Goal: Task Accomplishment & Management: Manage account settings

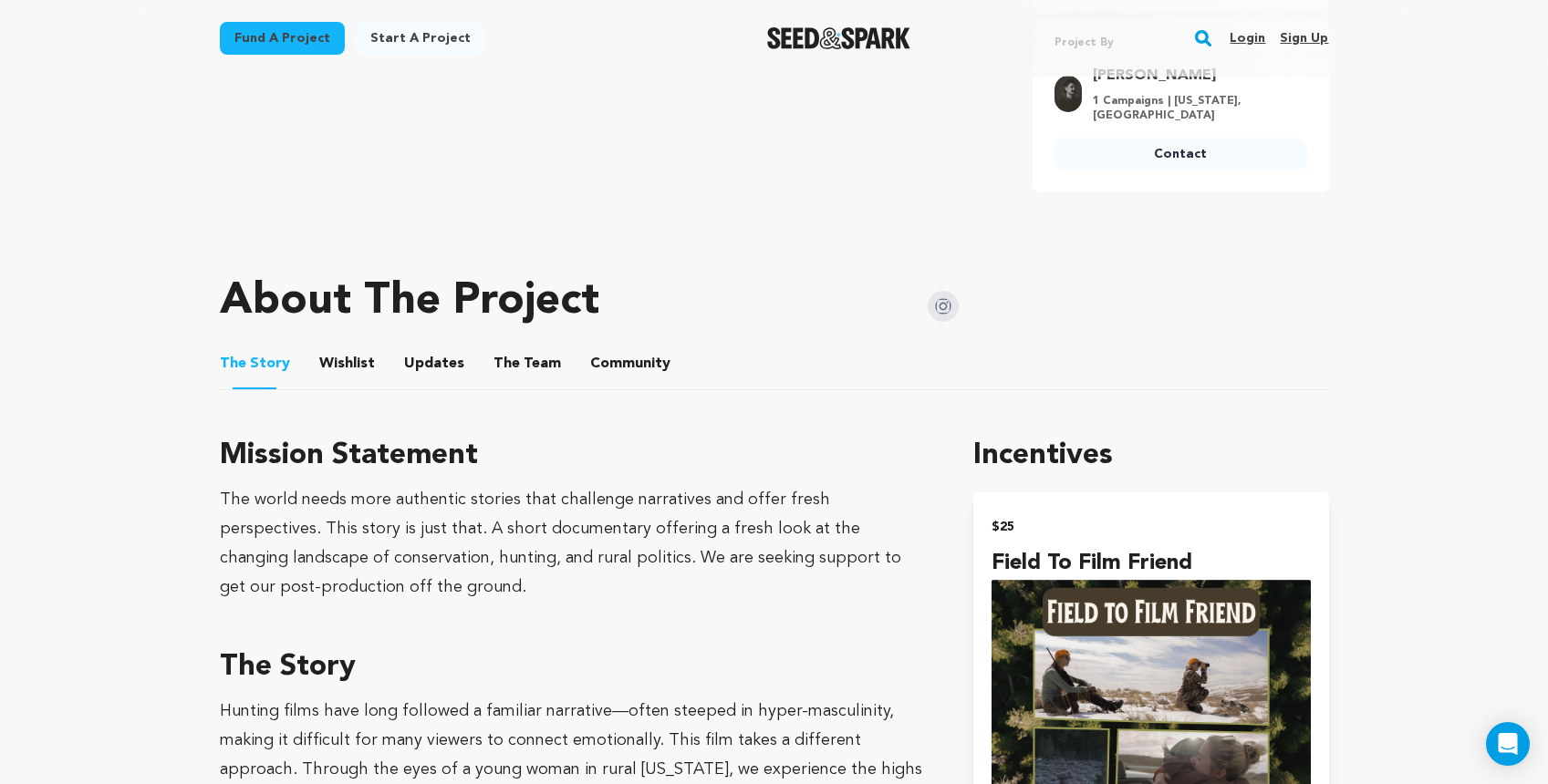
scroll to position [638, 0]
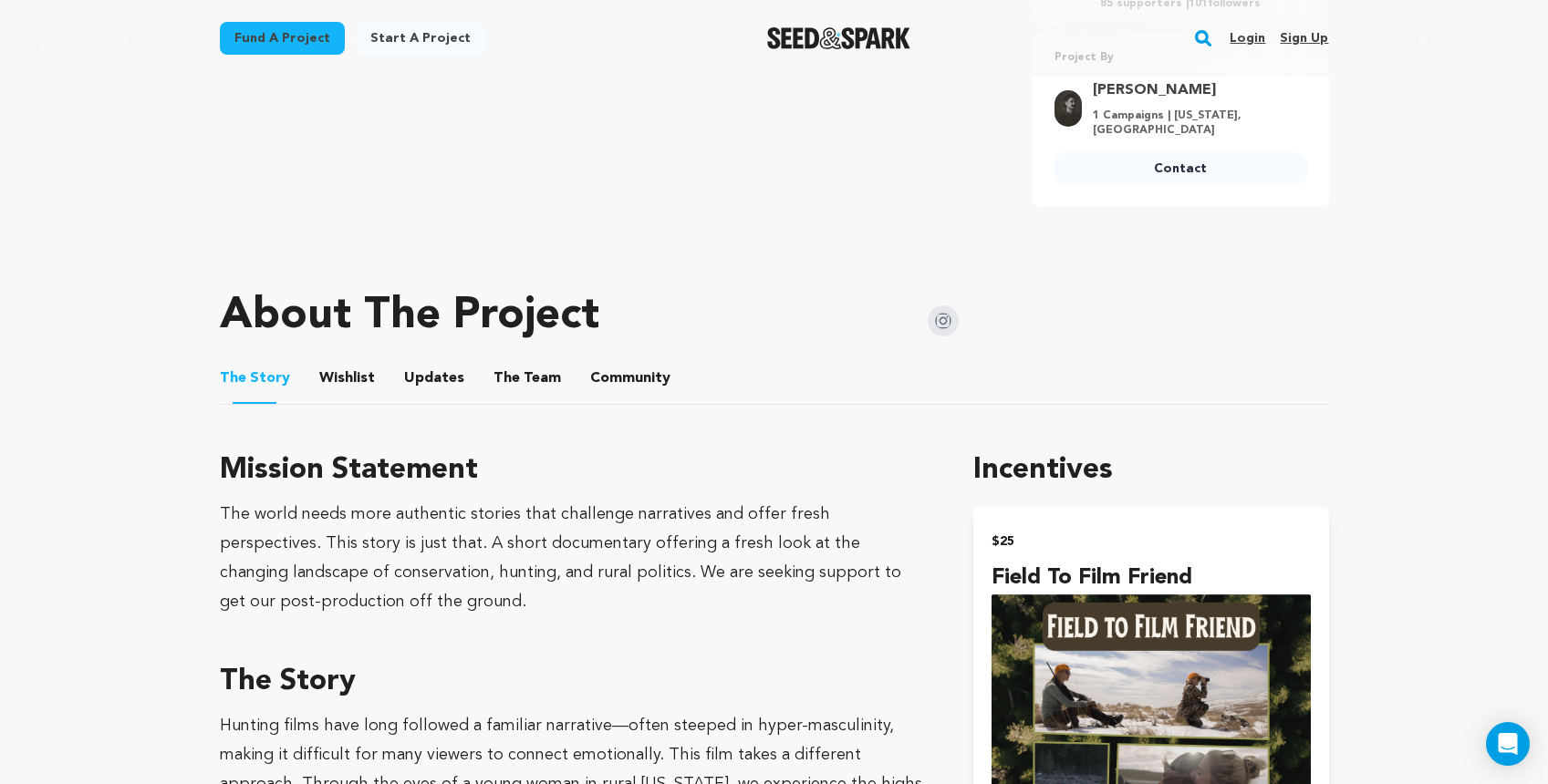
click at [348, 363] on button "Wishlist" at bounding box center [346, 382] width 43 height 43
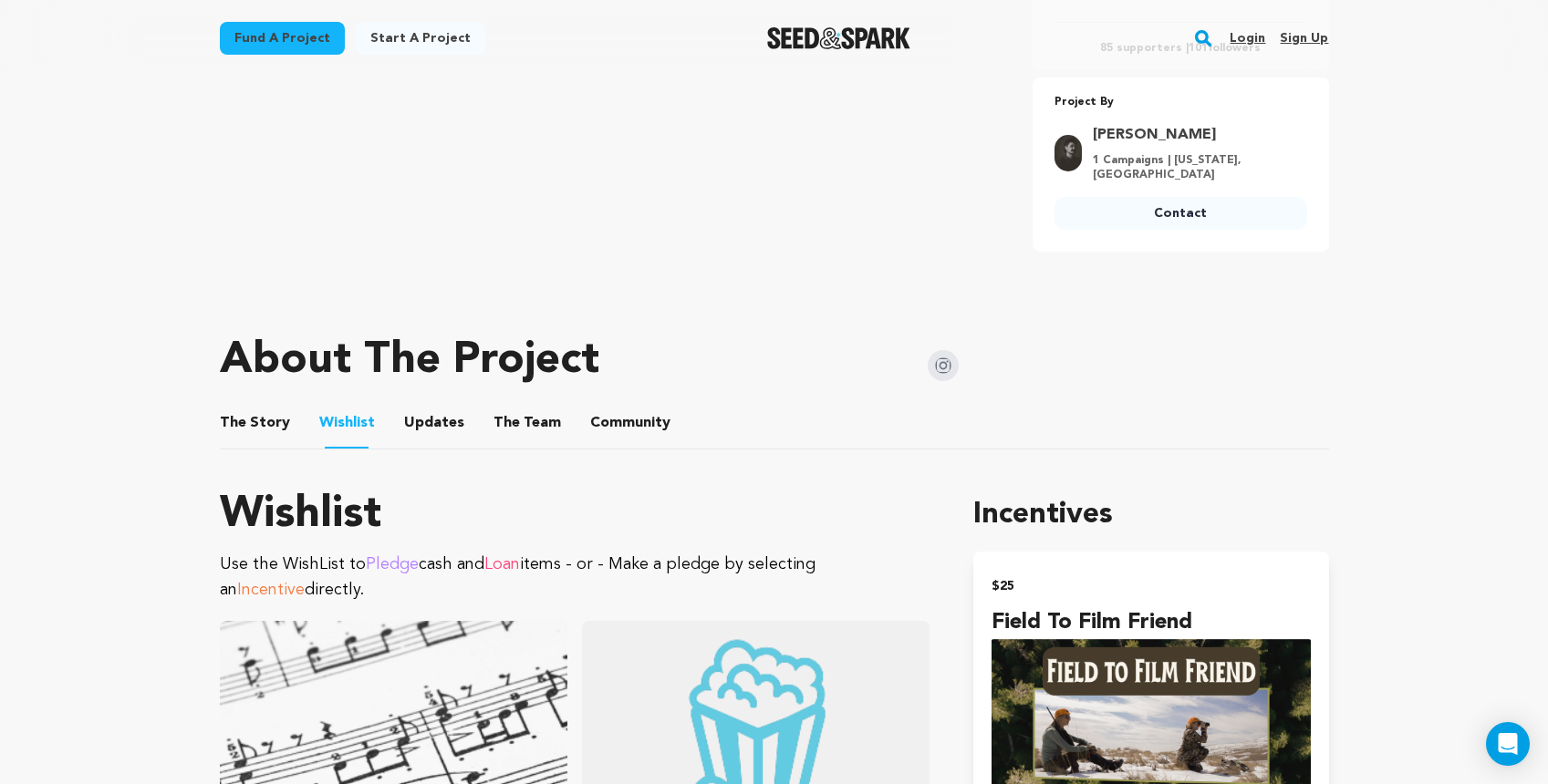
scroll to position [594, 0]
click at [435, 410] on button "Updates" at bounding box center [434, 426] width 43 height 43
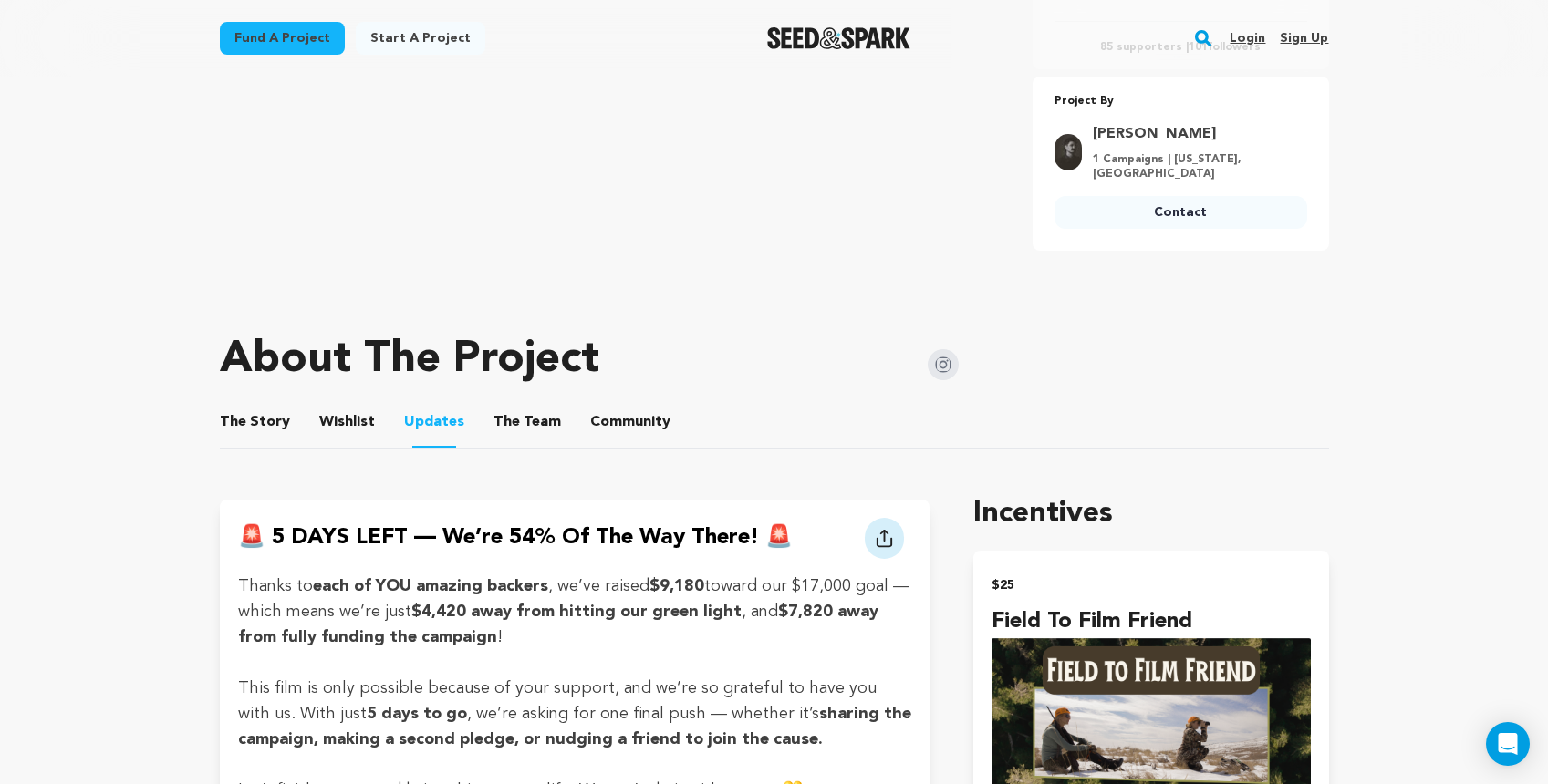
click at [505, 405] on button "The Team" at bounding box center [526, 426] width 43 height 43
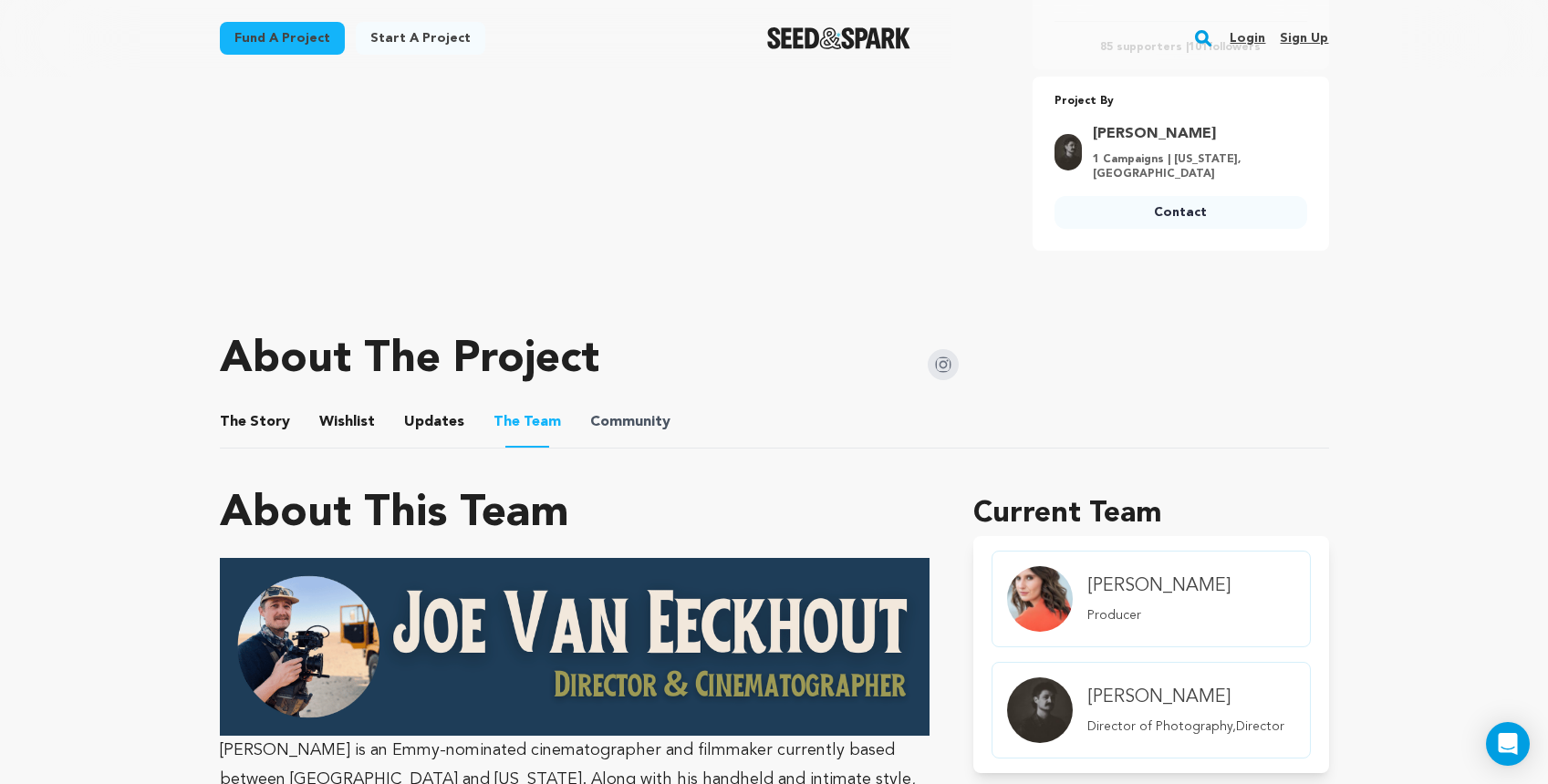
click at [592, 411] on span "Community" at bounding box center [631, 422] width 81 height 22
click at [614, 406] on button "Community" at bounding box center [630, 426] width 43 height 43
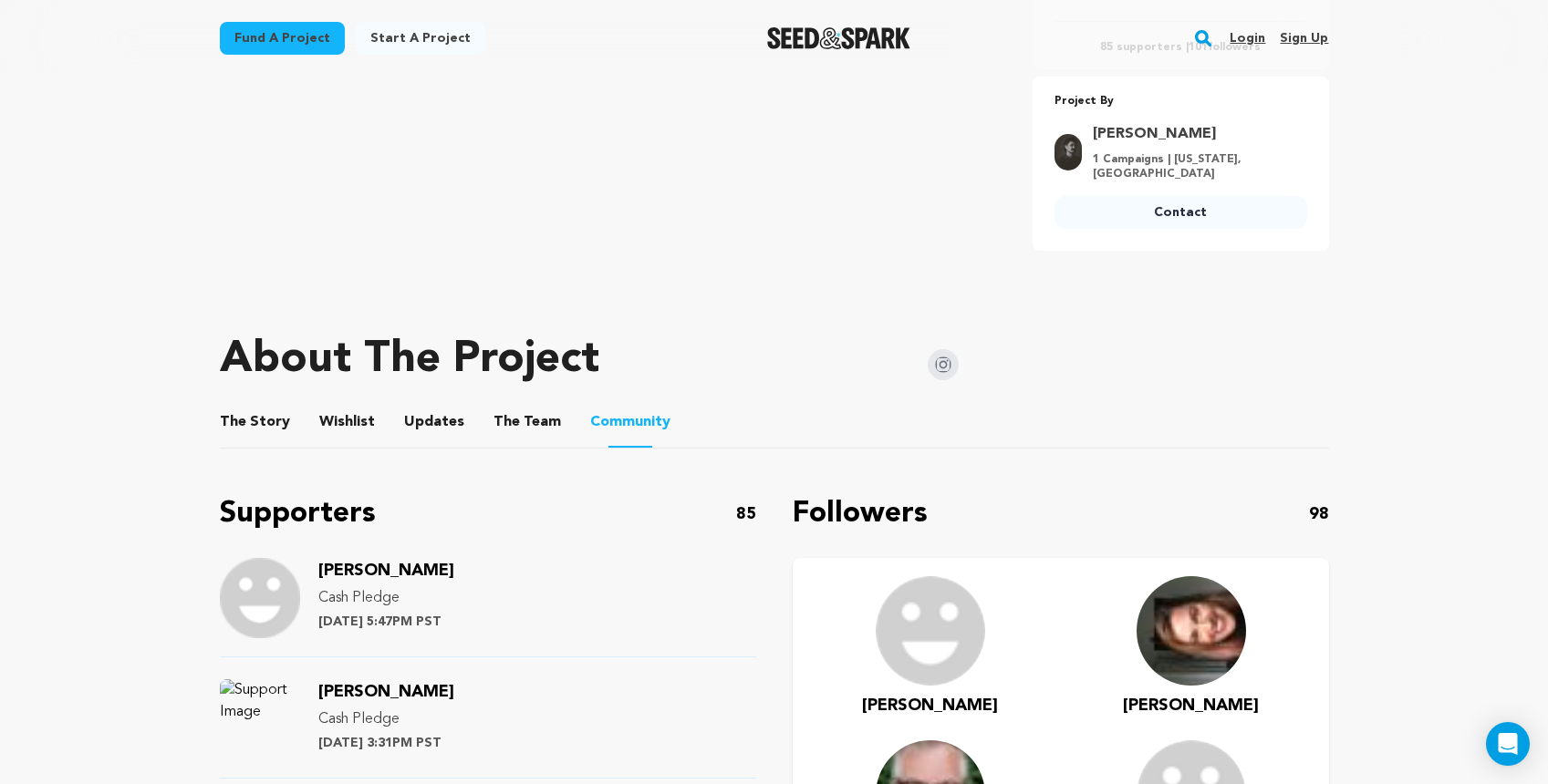
click at [363, 417] on button "Wishlist" at bounding box center [346, 426] width 43 height 43
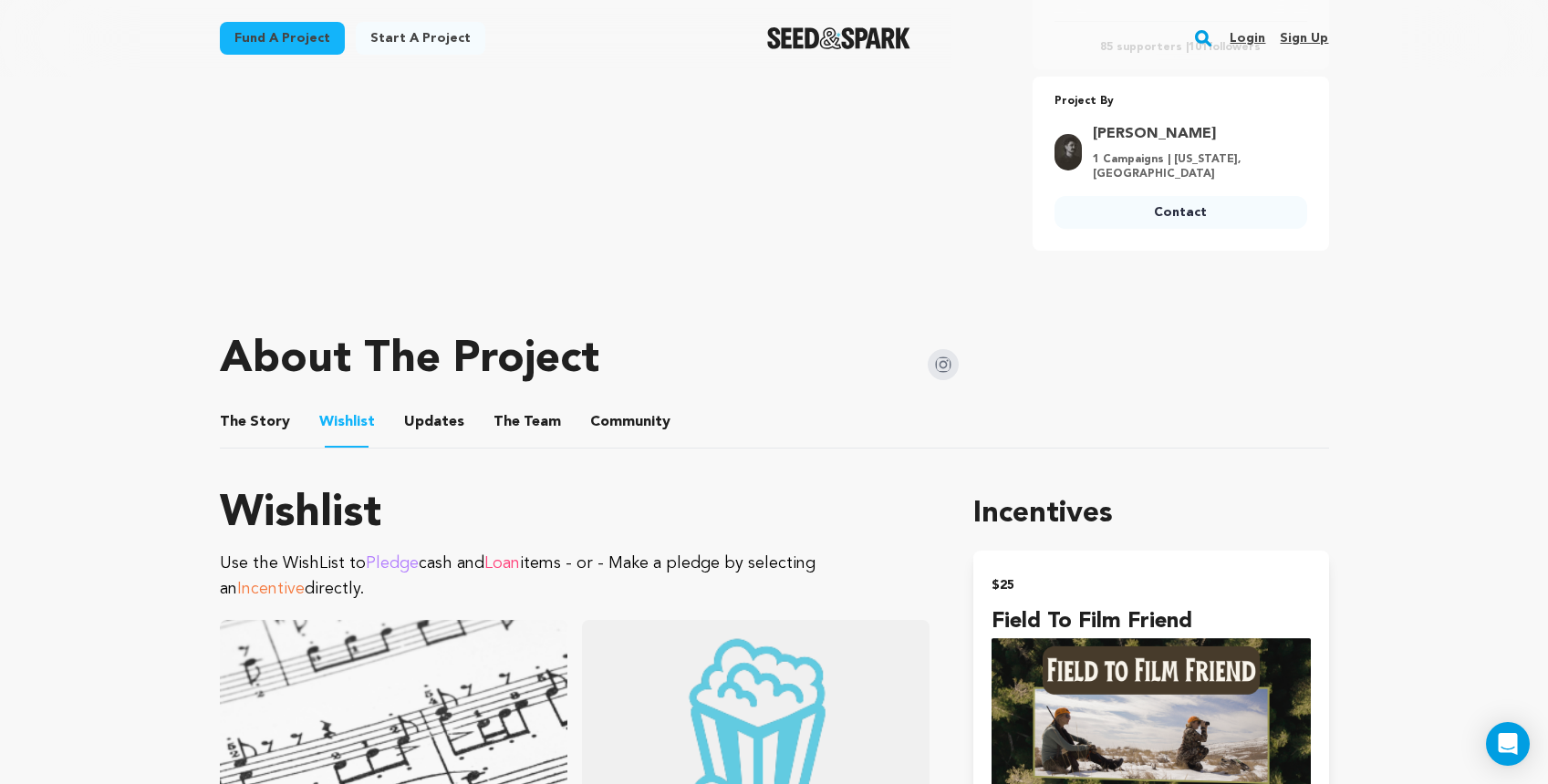
click at [243, 410] on button "The Story" at bounding box center [254, 426] width 43 height 43
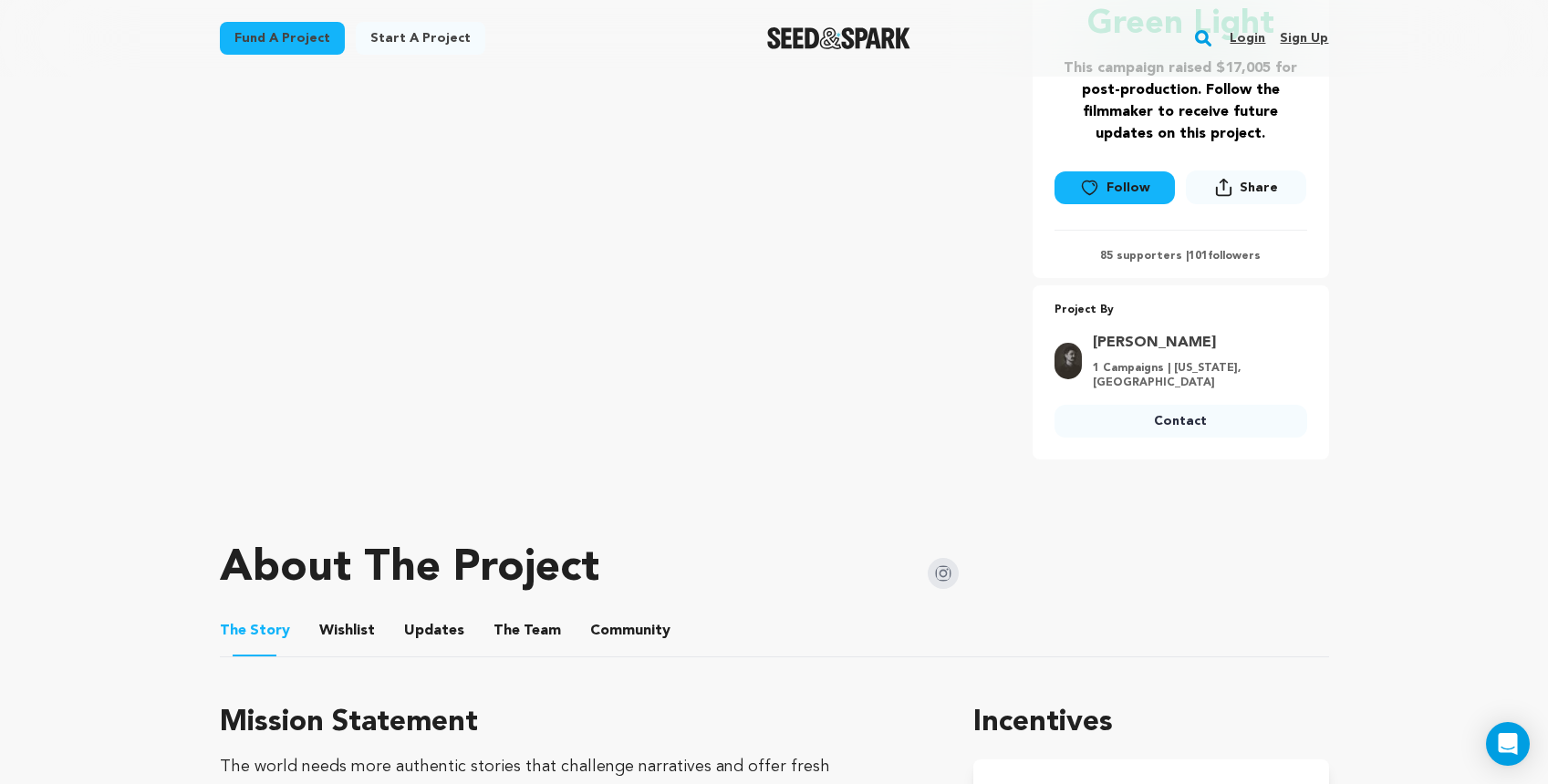
scroll to position [189, 0]
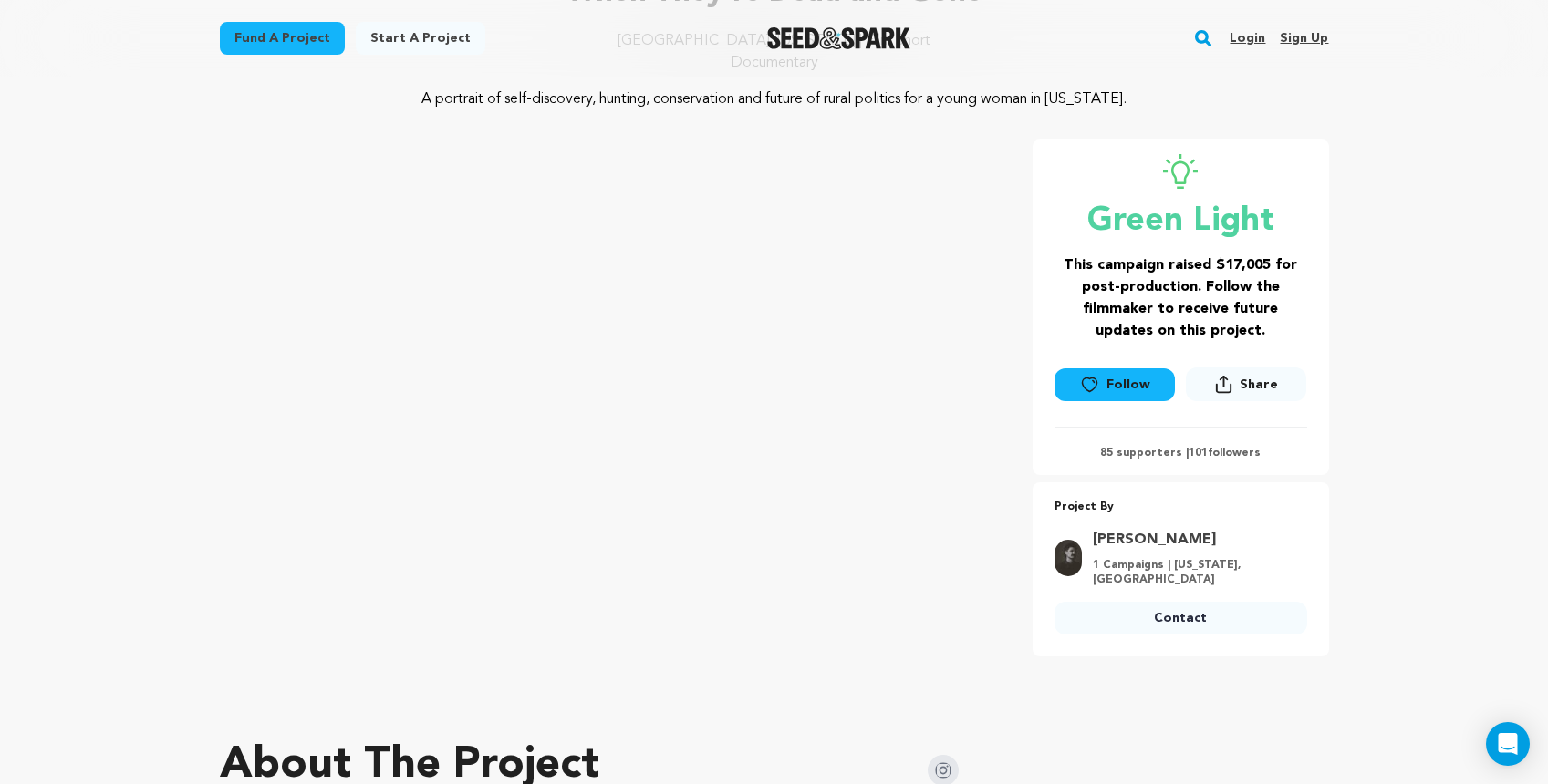
click at [852, 33] on img "Seed&Spark Homepage" at bounding box center [837, 38] width 143 height 22
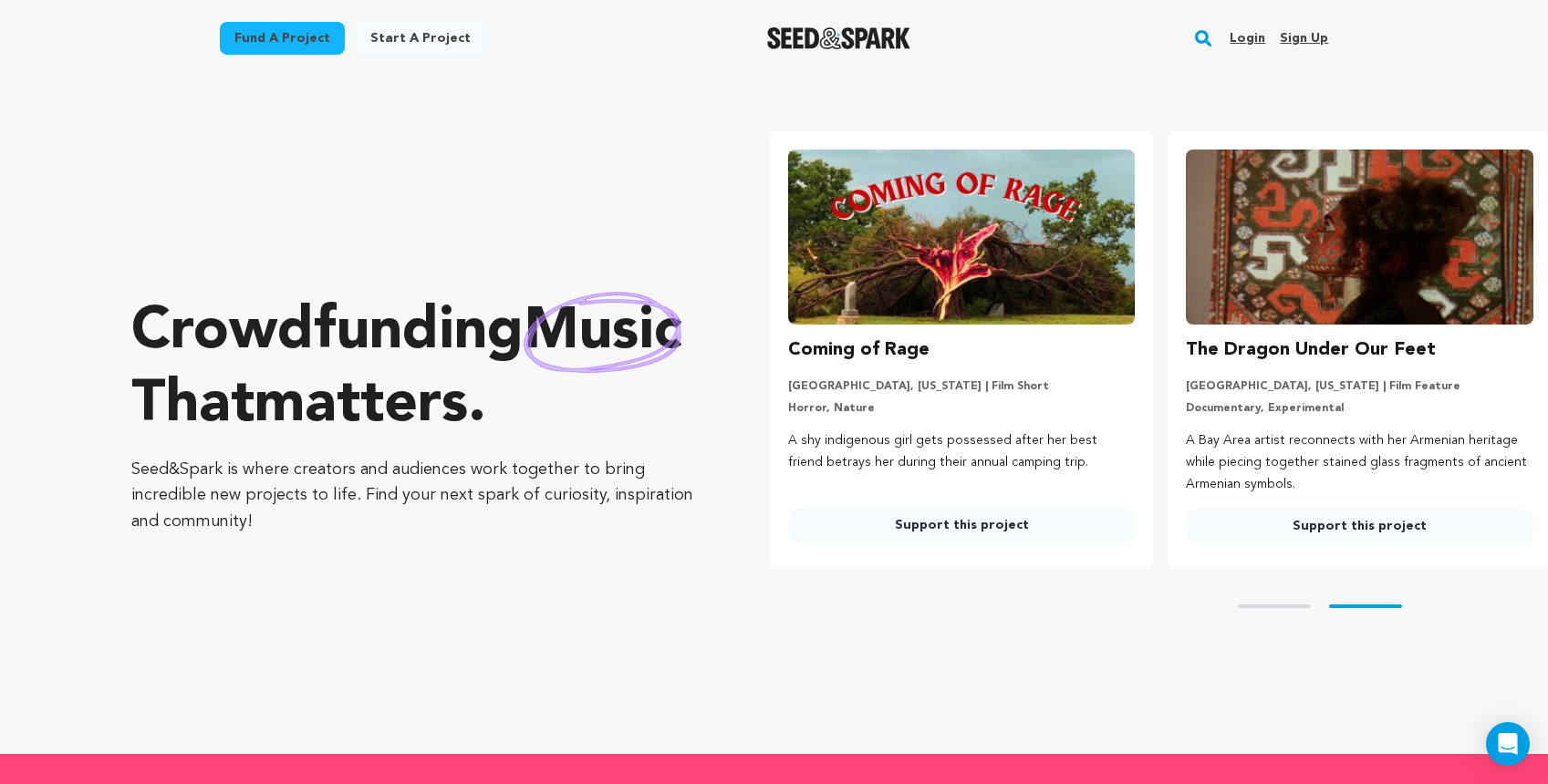
click at [961, 279] on img at bounding box center [961, 237] width 347 height 175
click at [943, 529] on link "Support this project" at bounding box center [961, 524] width 347 height 32
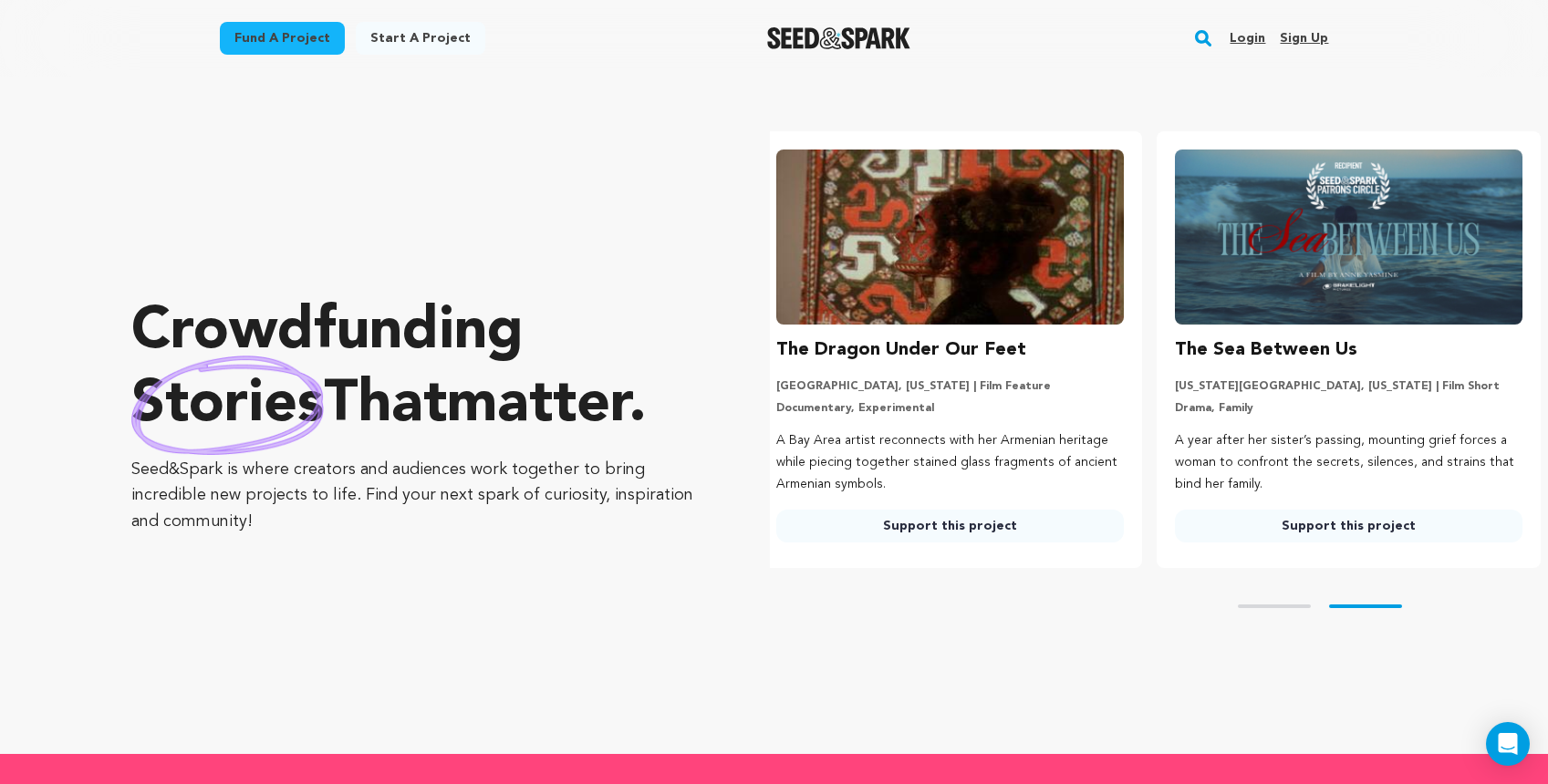
scroll to position [0, 413]
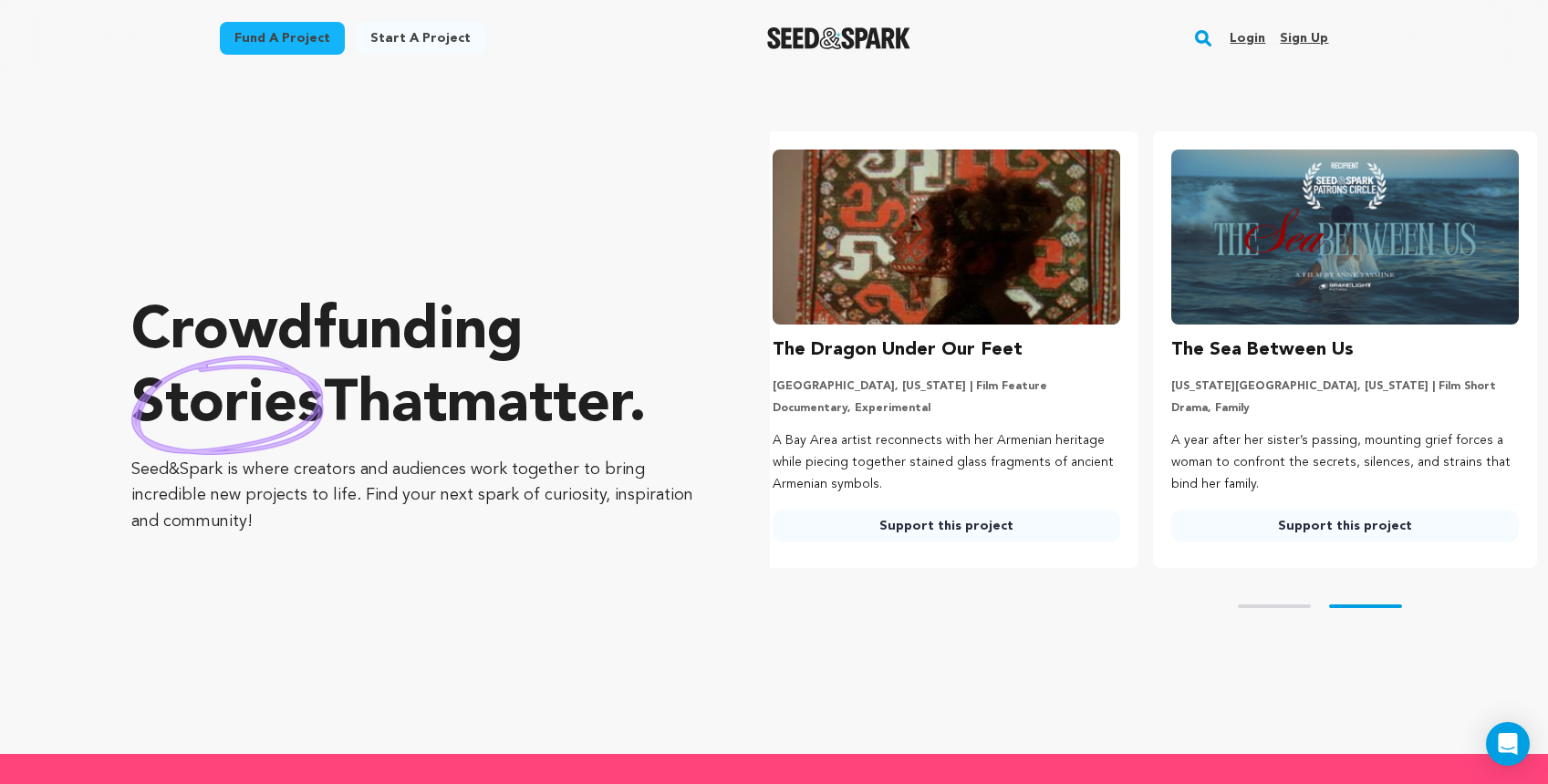
click at [1319, 523] on link "Support this project" at bounding box center [1344, 525] width 347 height 32
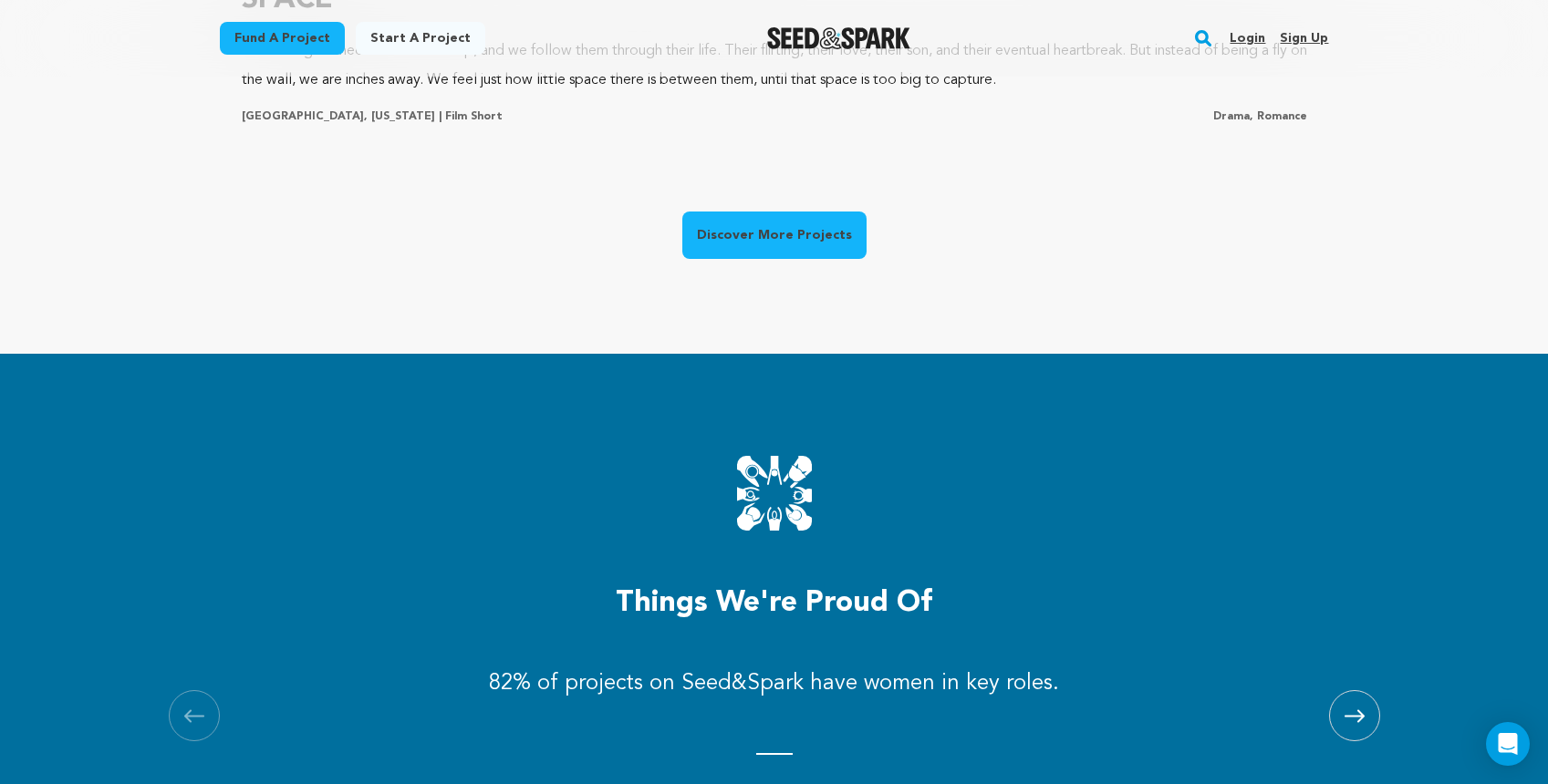
scroll to position [1670, 0]
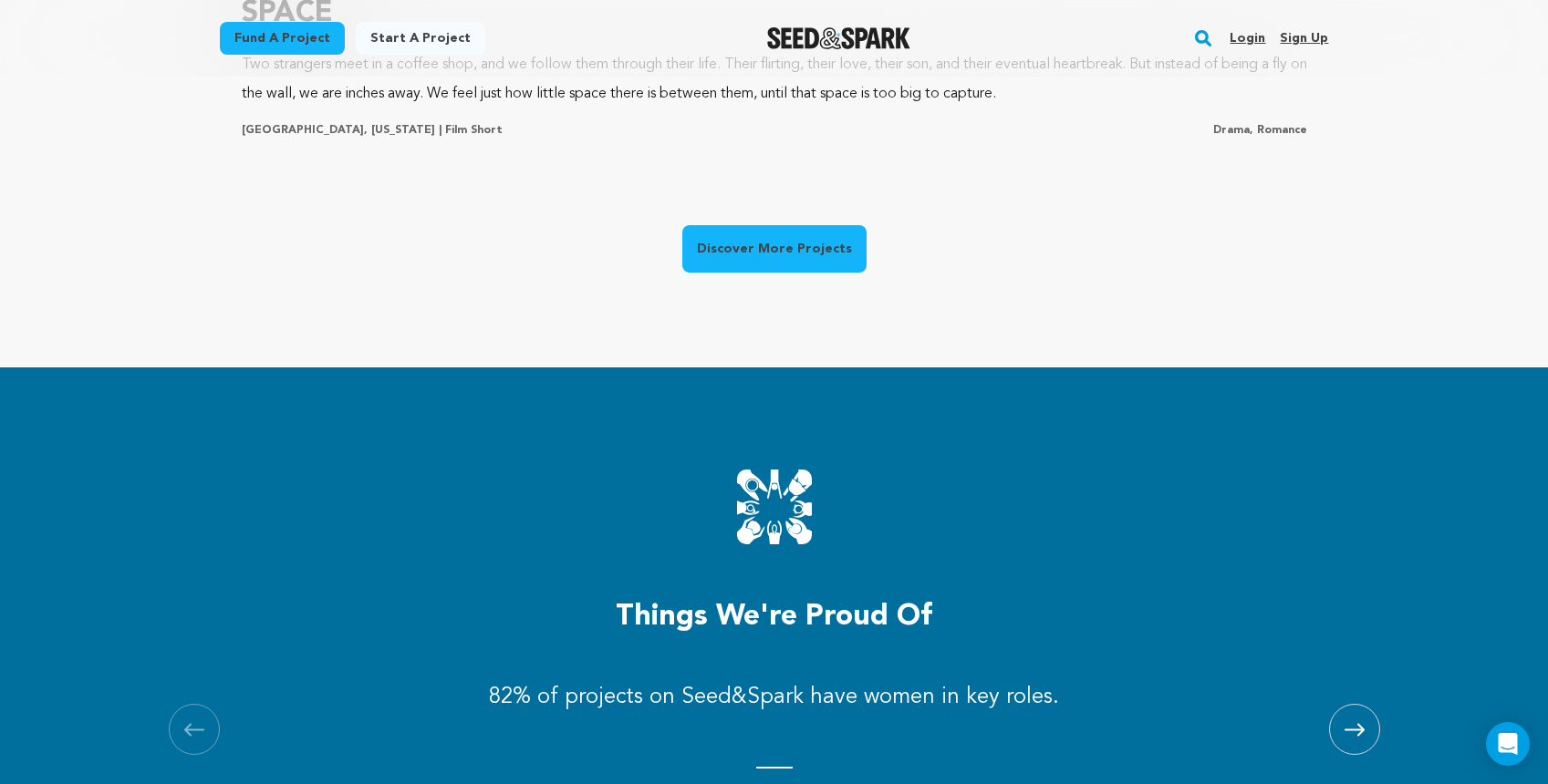
click at [691, 250] on link "Discover More Projects" at bounding box center [774, 249] width 184 height 47
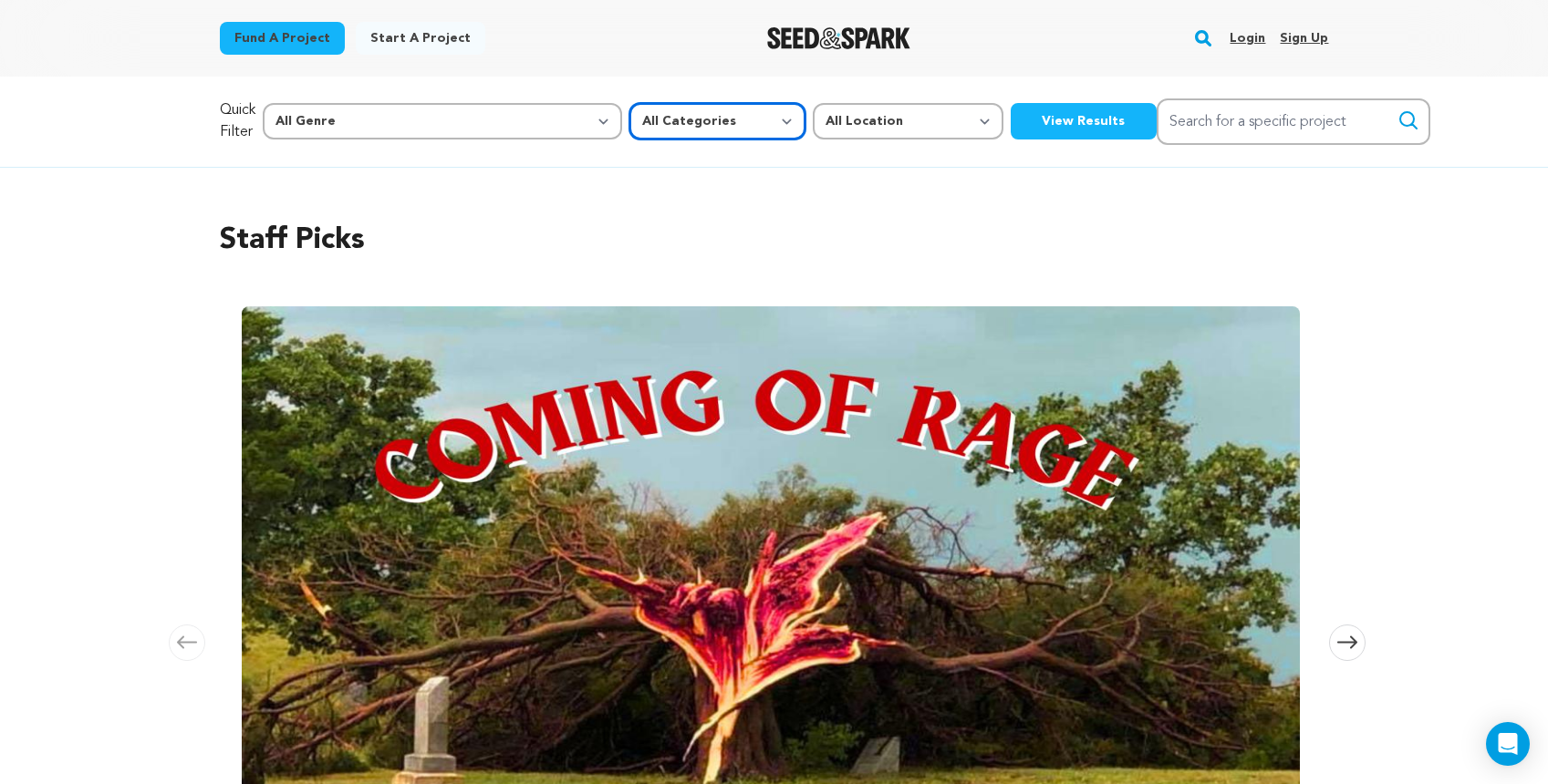
click at [629, 130] on select "All Categories Film Feature Film Short Series Music Video Comics Artist Residen…" at bounding box center [716, 121] width 176 height 36
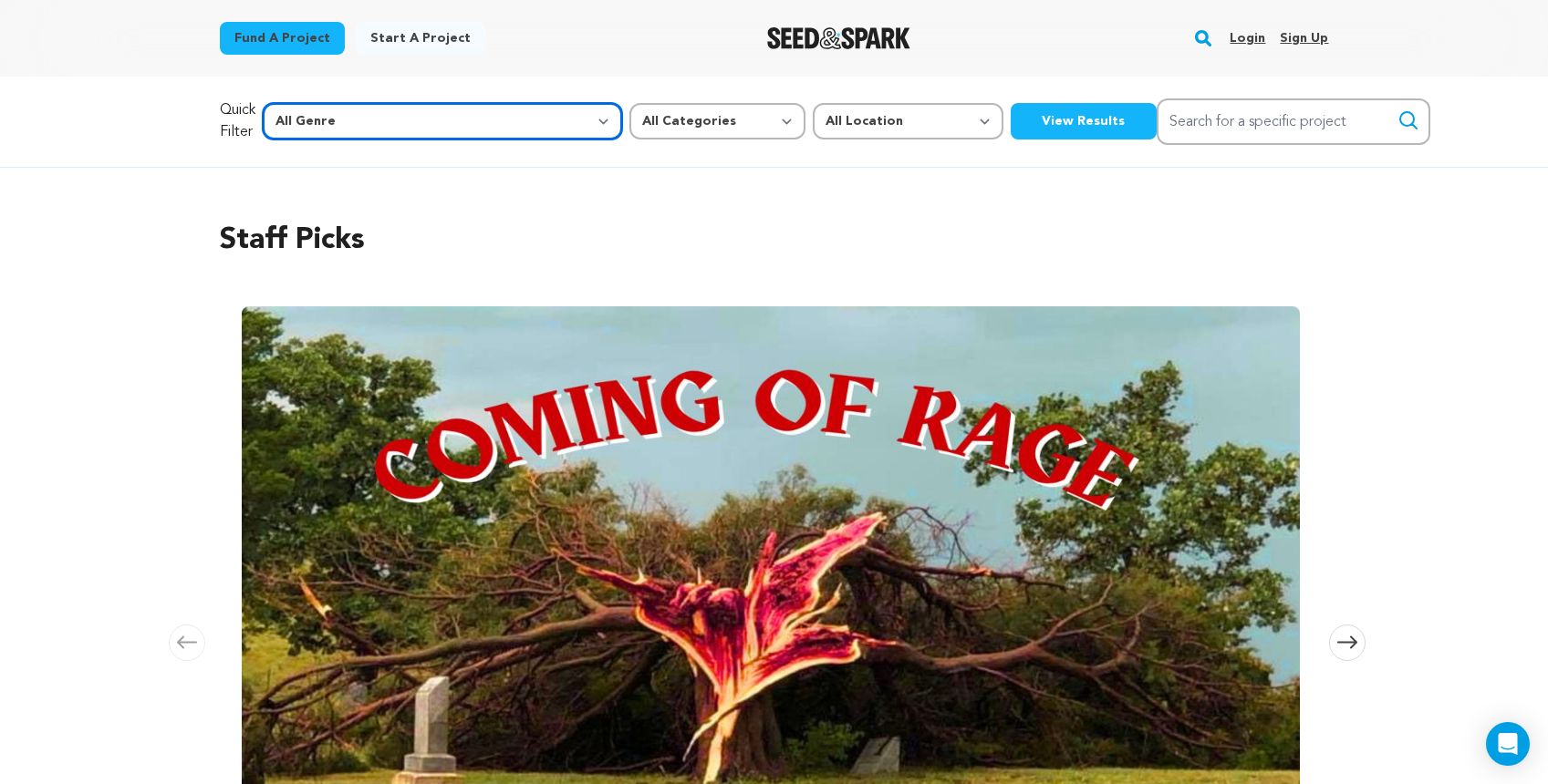
click at [464, 111] on select "All Genre Action Adventure Afrobeat Alternative Ambient Animation Bebop Big Ban…" at bounding box center [442, 121] width 359 height 36
select select "7"
click at [301, 103] on select "All Genre Action Adventure Afrobeat Alternative Ambient Animation Bebop Big Ban…" at bounding box center [442, 121] width 359 height 36
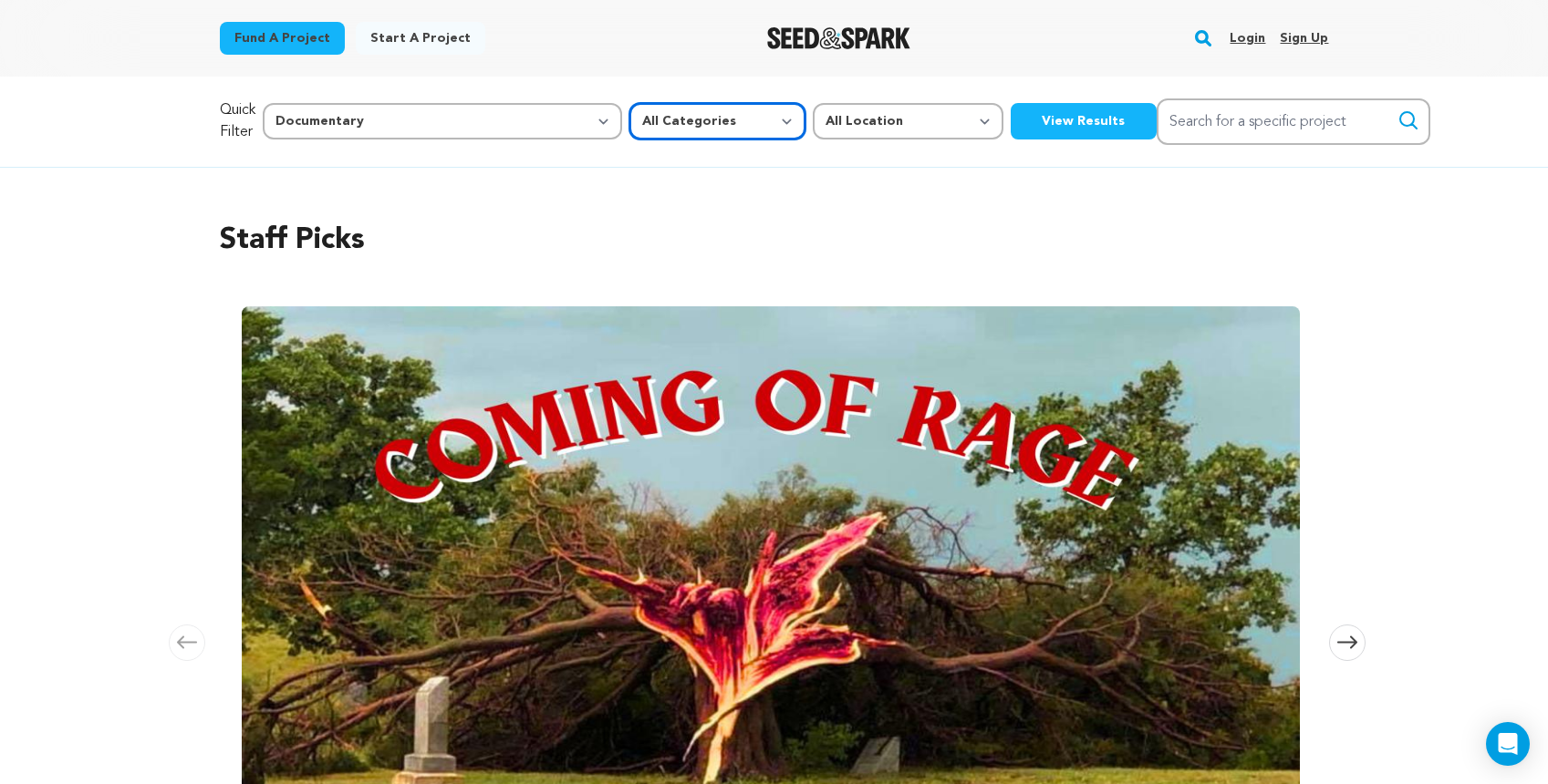
click at [629, 129] on select "All Categories Film Feature Film Short Series Music Video Comics Artist Residen…" at bounding box center [716, 121] width 176 height 36
select select "383"
click at [629, 103] on select "All Categories Film Feature Film Short Series Music Video Comics Artist Residen…" at bounding box center [716, 121] width 176 height 36
click at [1011, 121] on button "View Results" at bounding box center [1084, 121] width 146 height 36
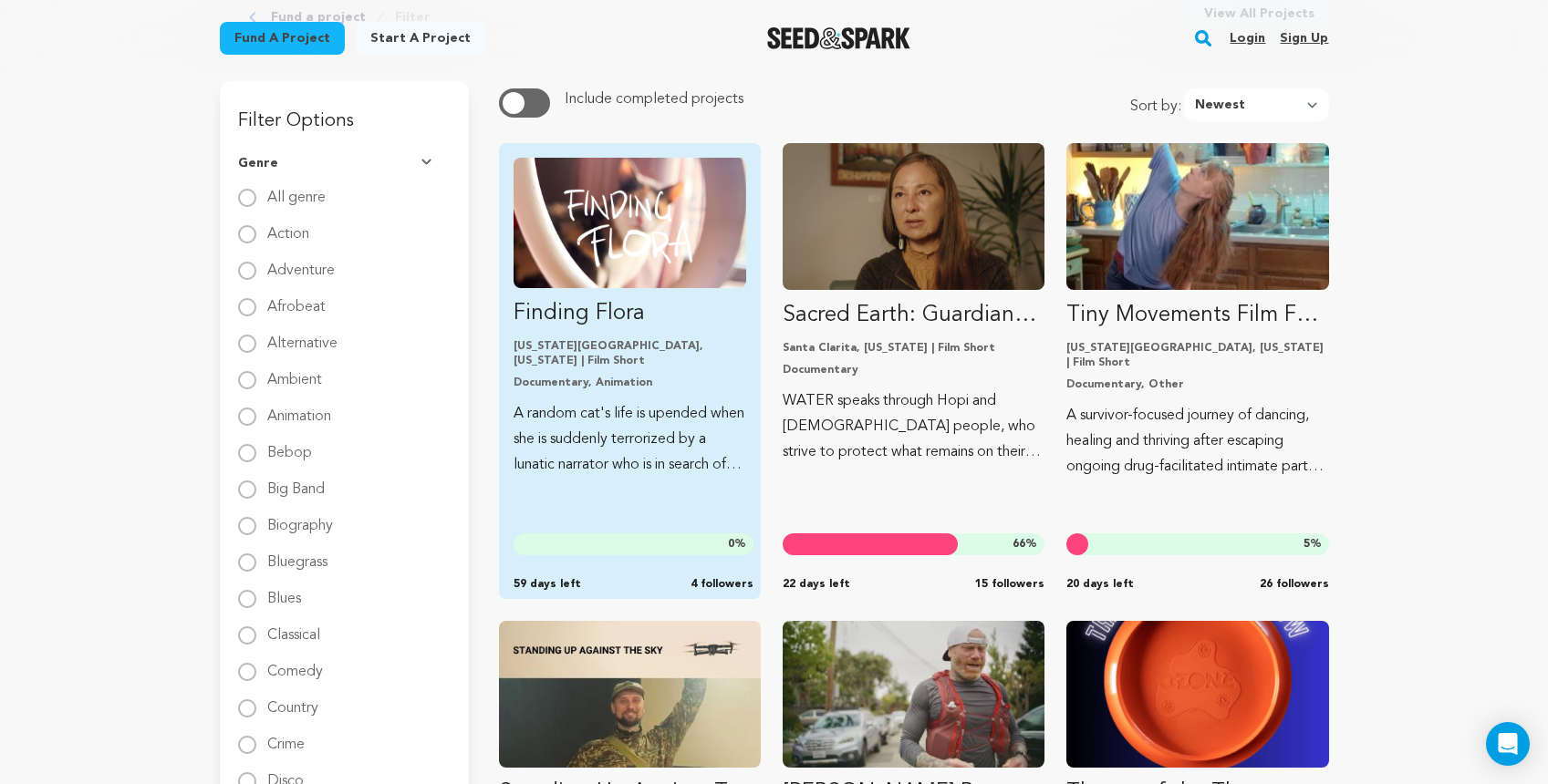
scroll to position [218, 0]
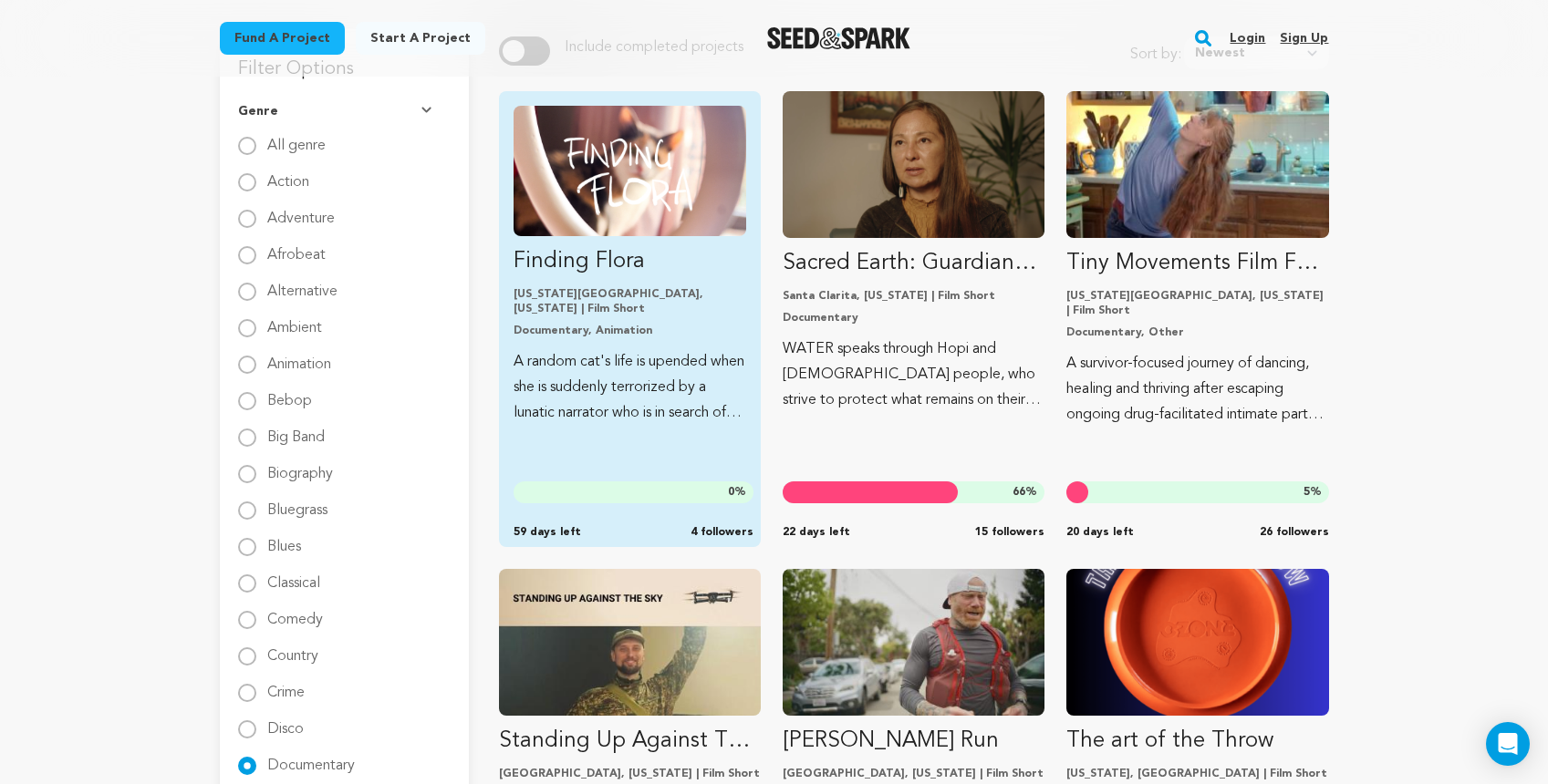
click at [736, 504] on div "0 % 59 days left 4 followers" at bounding box center [634, 510] width 240 height 58
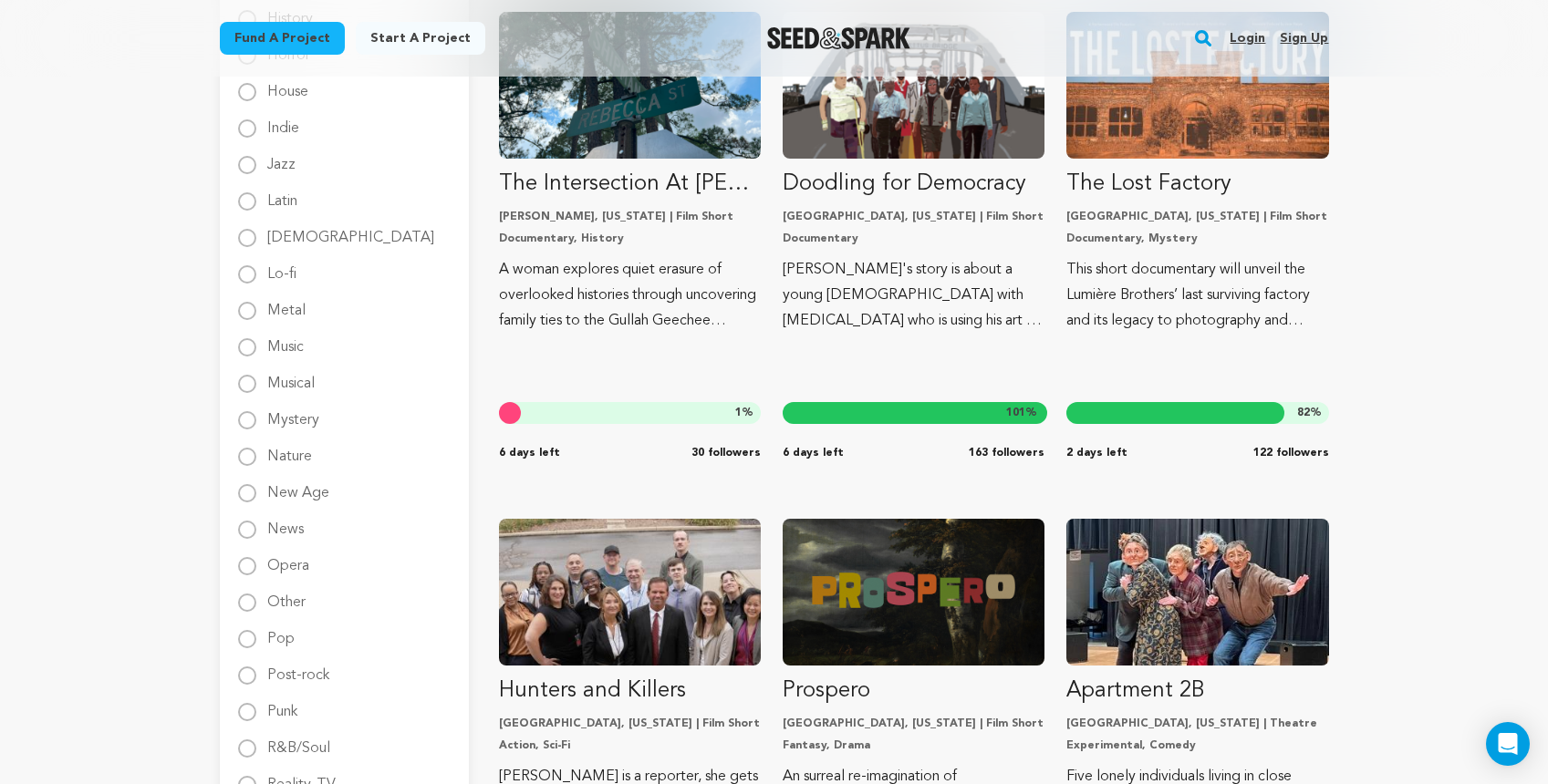
scroll to position [1732, 0]
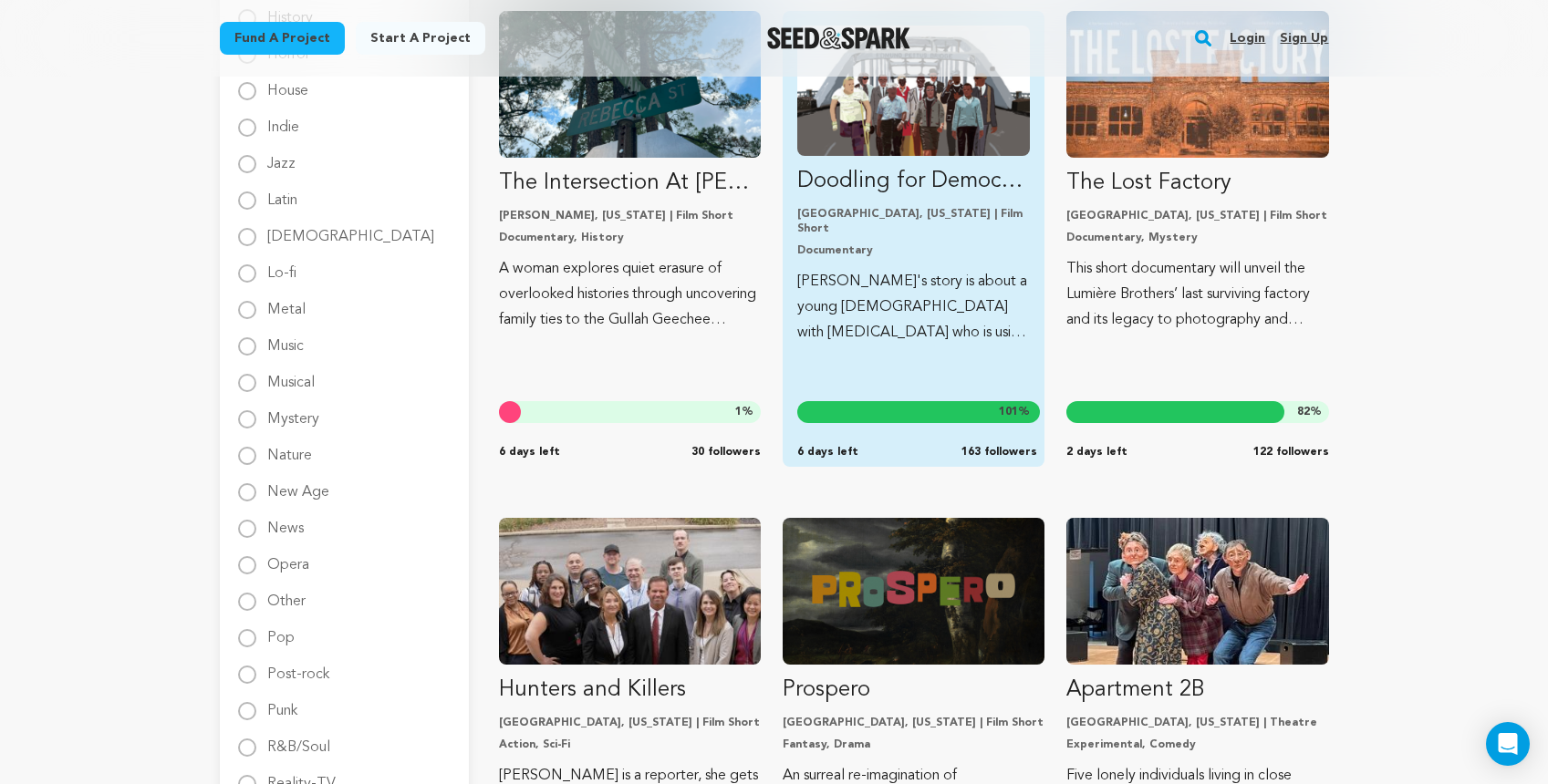
click at [836, 203] on link "Doodling for Democracy Albany, Georgia | Film Short Documentary Derek's story i…" at bounding box center [913, 185] width 232 height 320
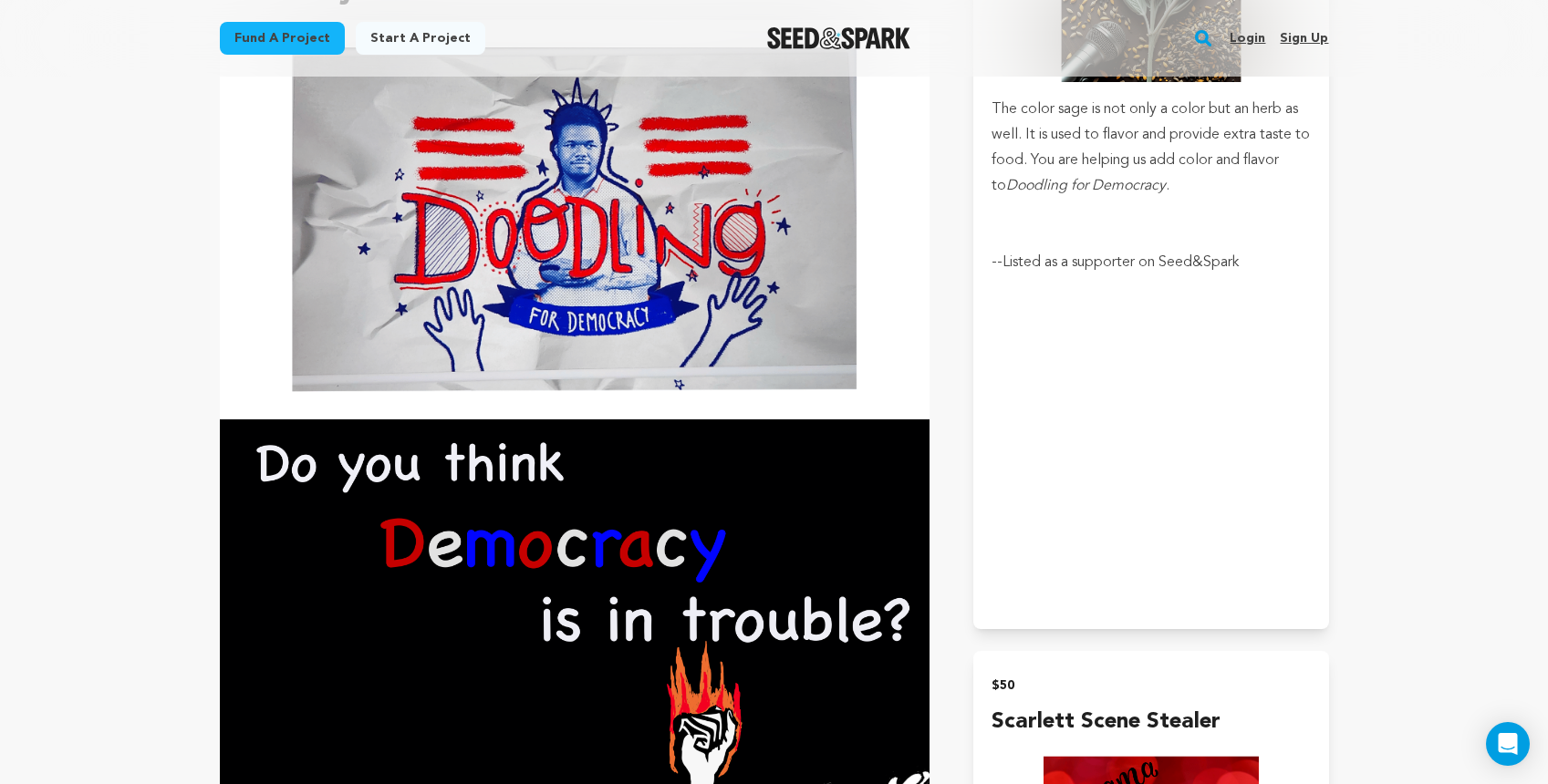
scroll to position [1623, 0]
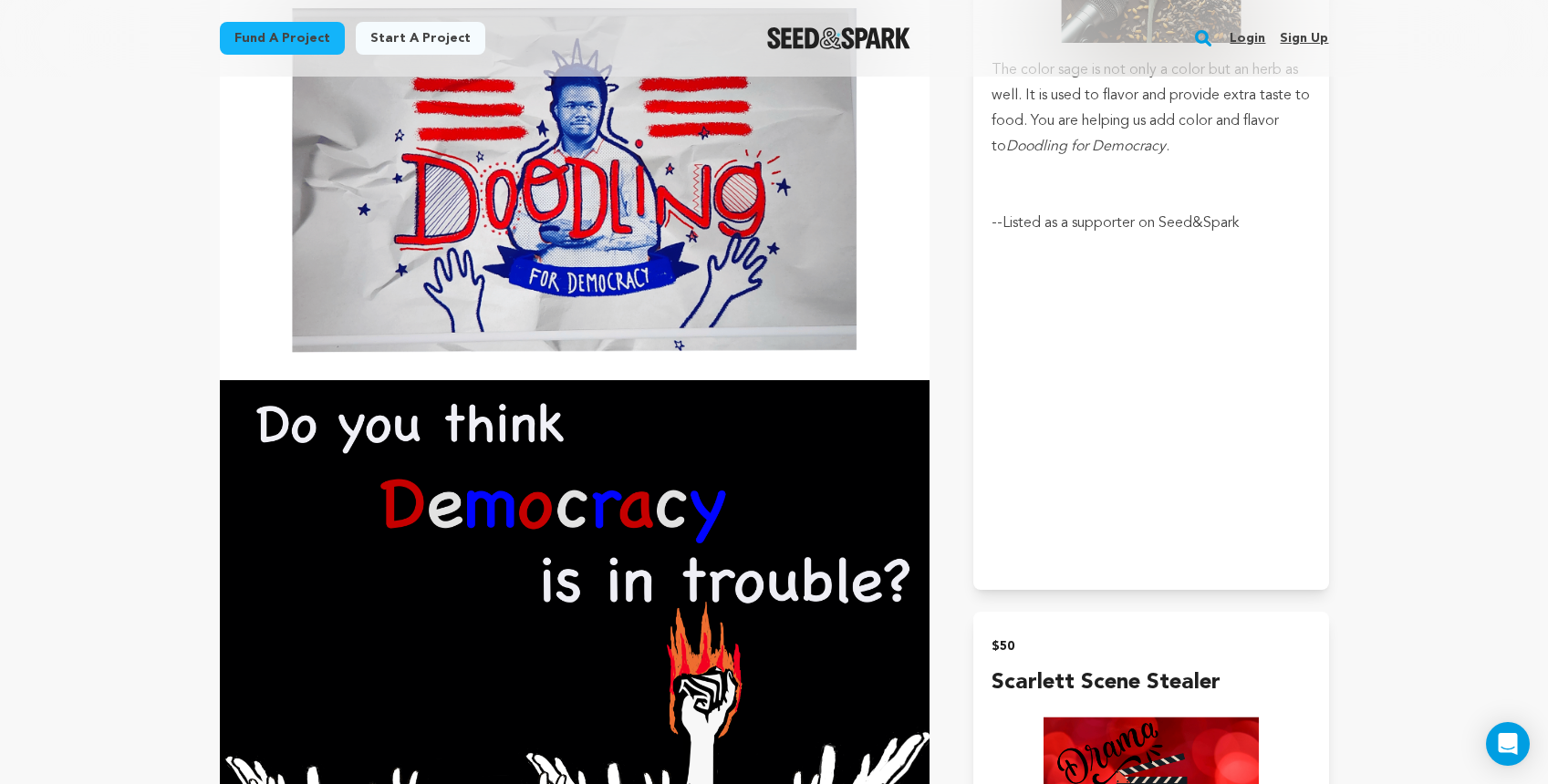
click at [1245, 33] on link "Login" at bounding box center [1247, 38] width 35 height 30
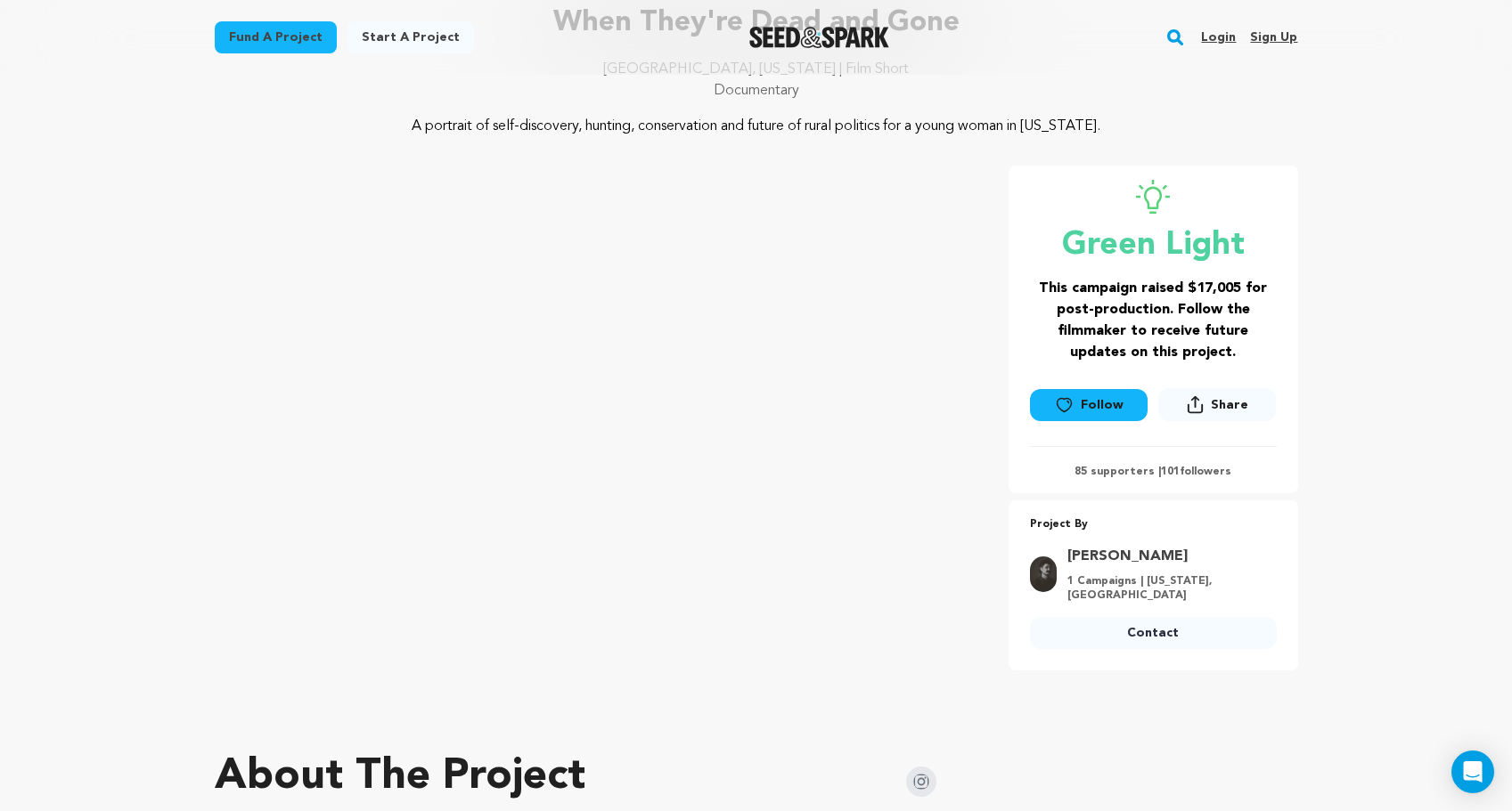
scroll to position [147, 0]
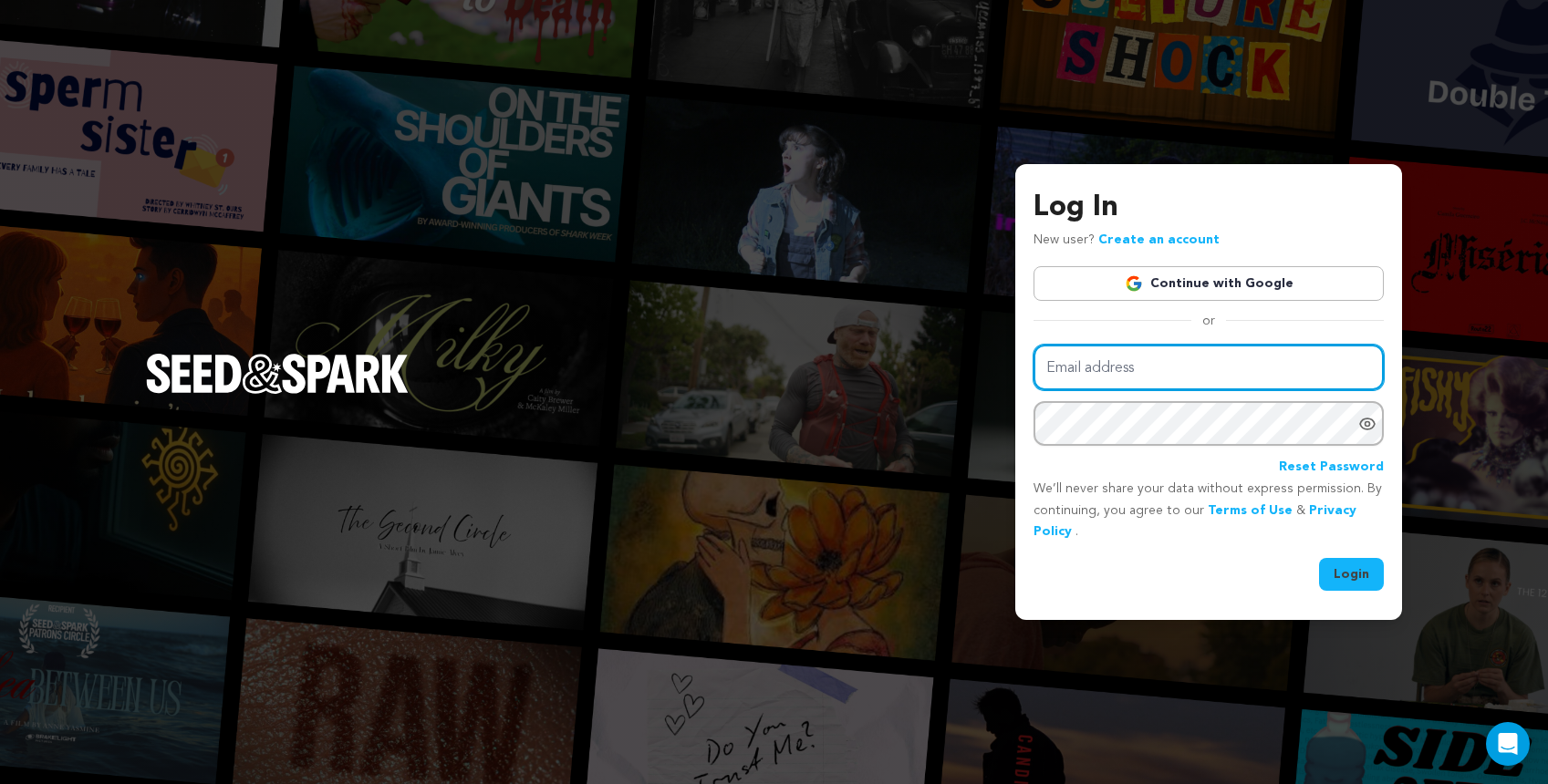
drag, startPoint x: 1116, startPoint y: 367, endPoint x: 1129, endPoint y: 374, distance: 14.8
click at [1116, 367] on input "Email address" at bounding box center [1208, 367] width 350 height 46
type input "samheim91@gmail.com"
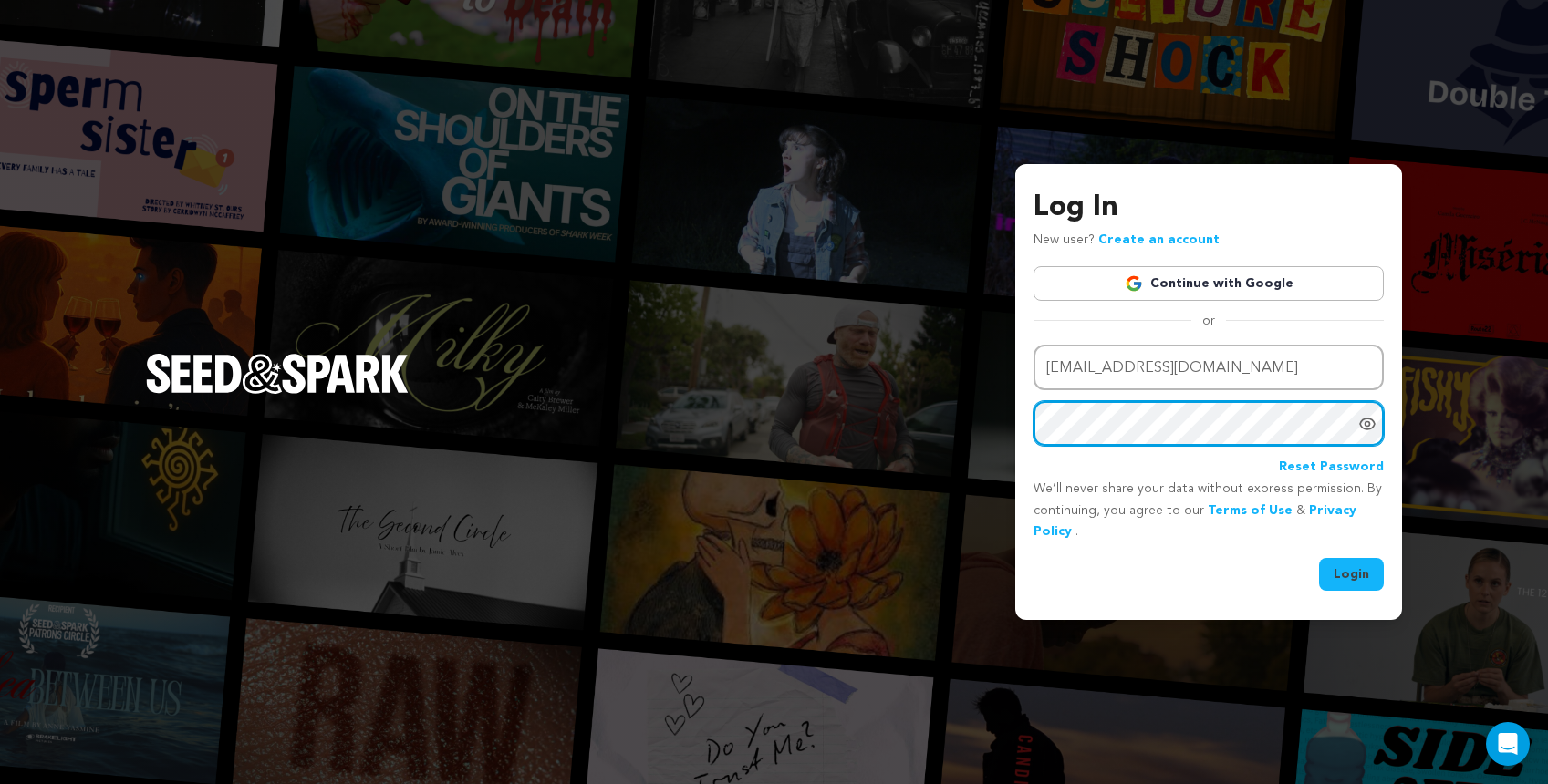
click at [1319, 558] on button "Login" at bounding box center [1351, 573] width 65 height 32
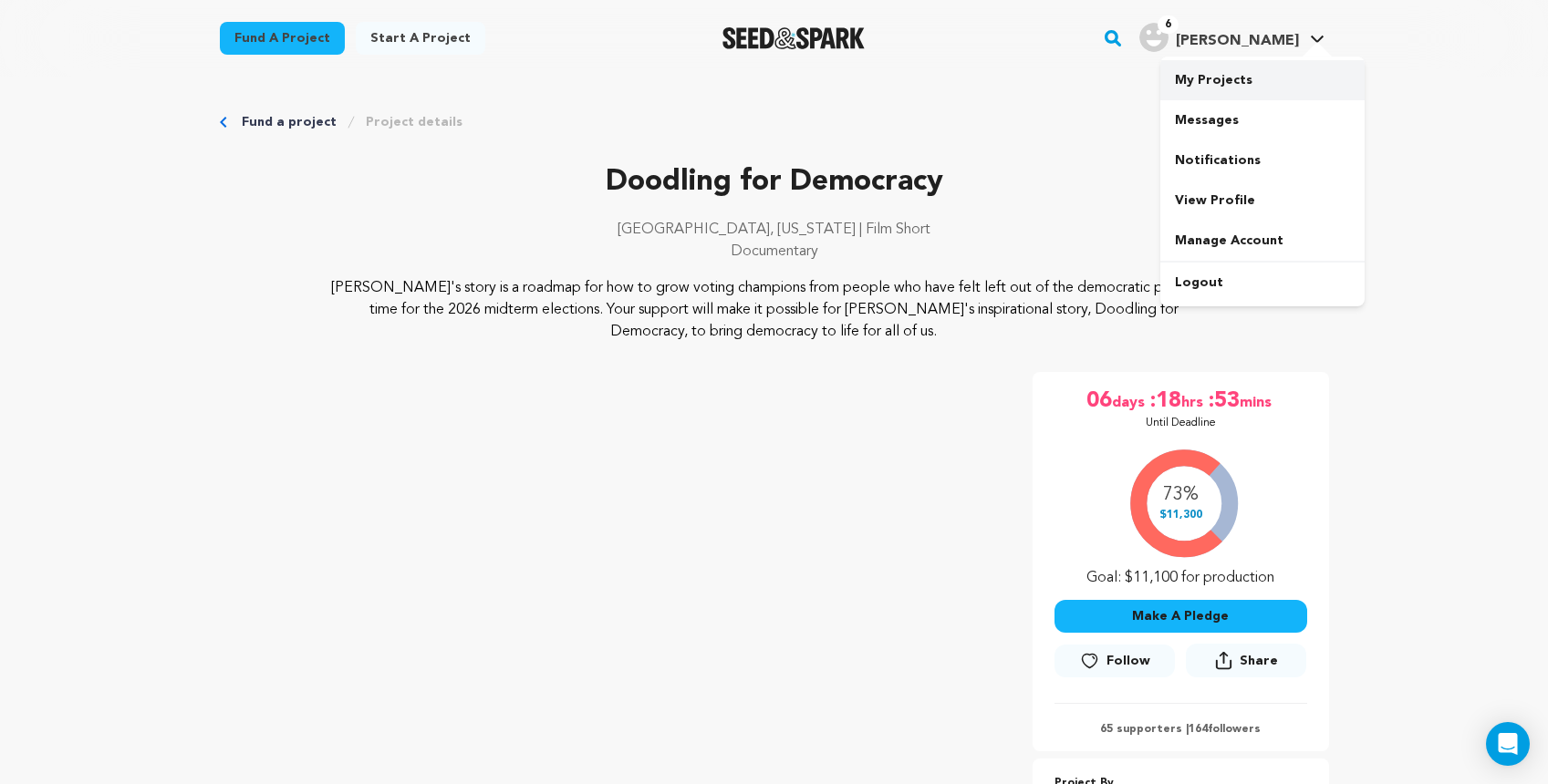
click at [1225, 82] on link "My Projects" at bounding box center [1263, 80] width 205 height 40
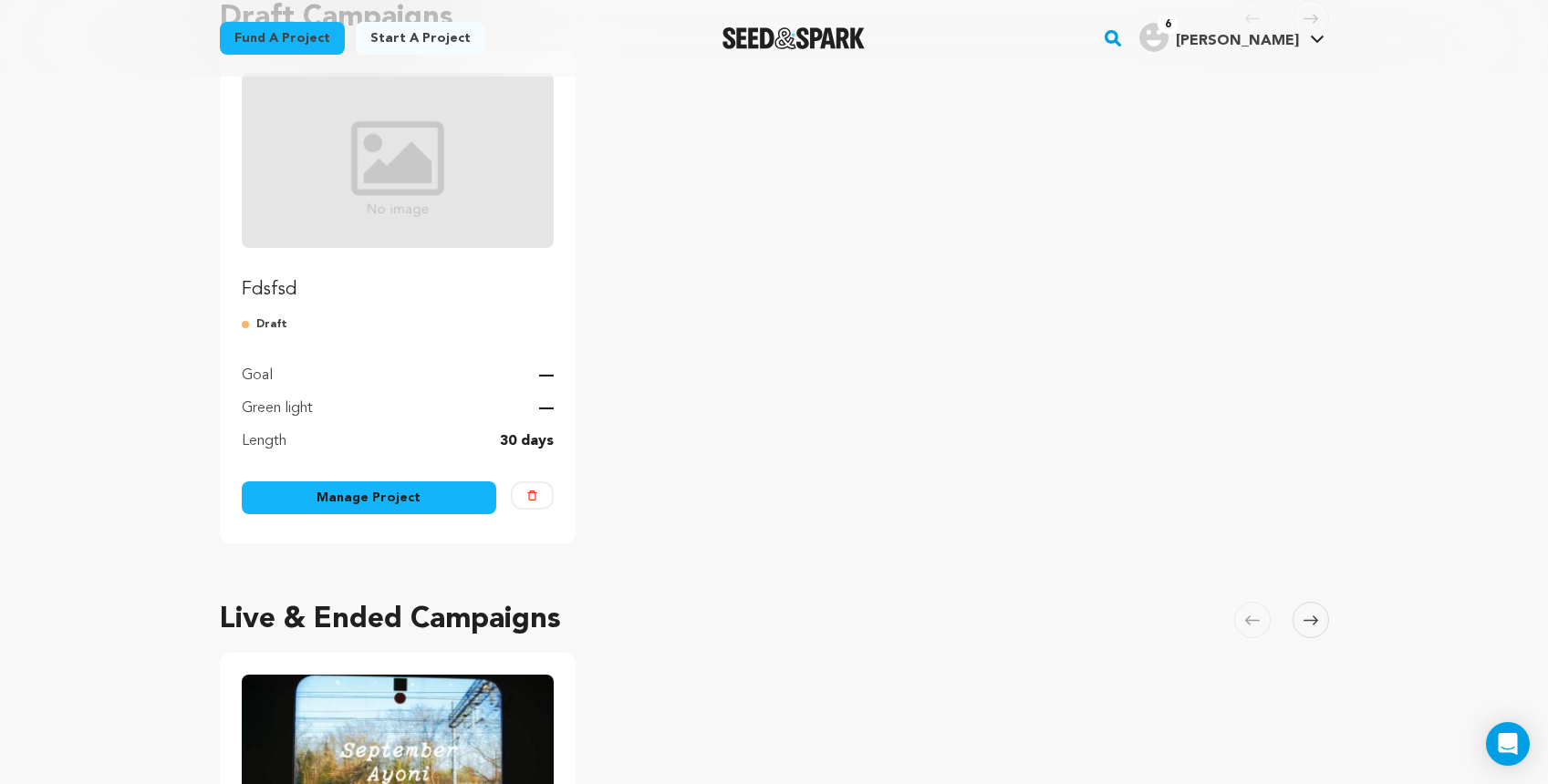
scroll to position [155, 0]
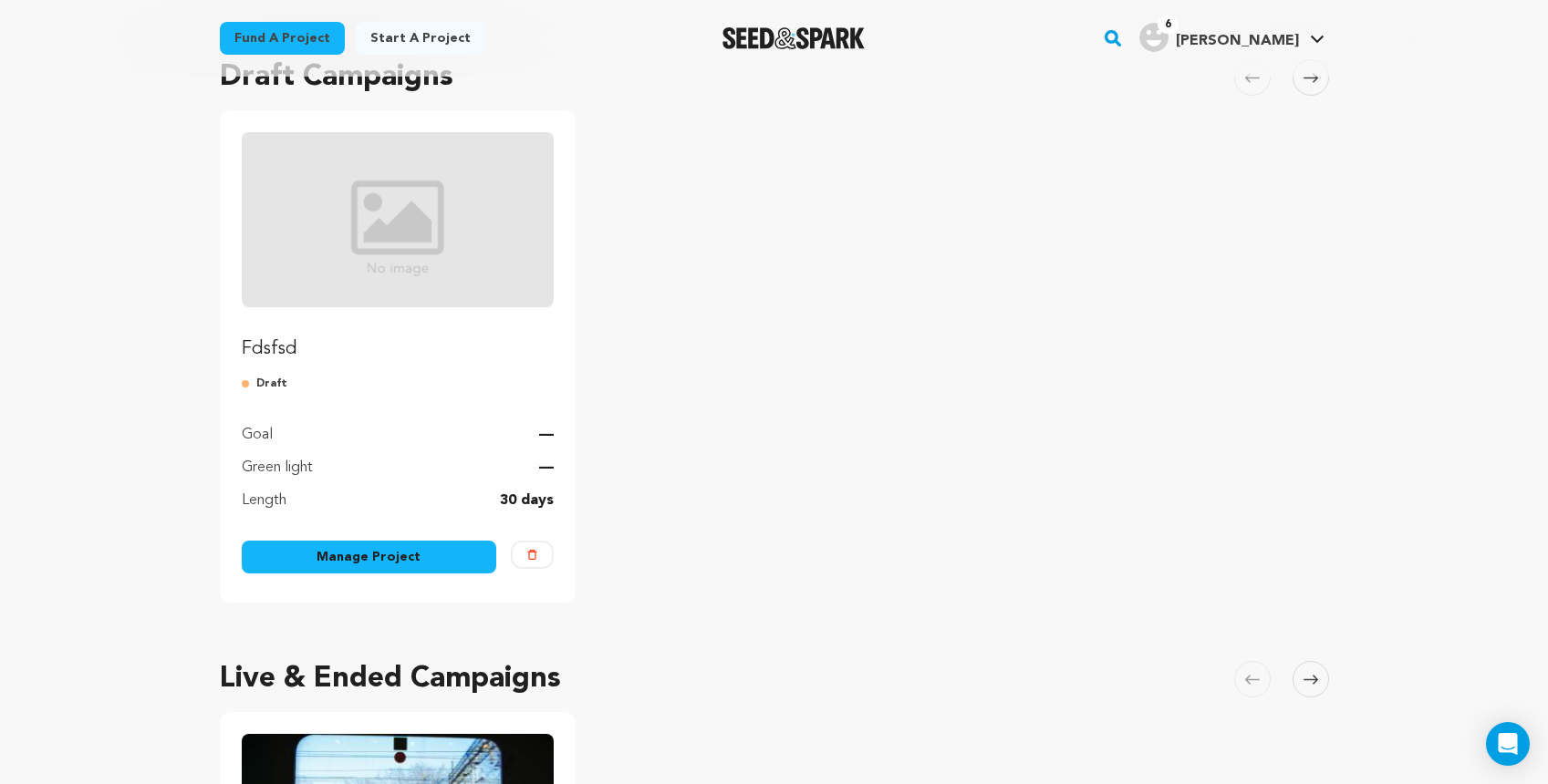
click at [364, 564] on link "Manage Project" at bounding box center [369, 557] width 255 height 32
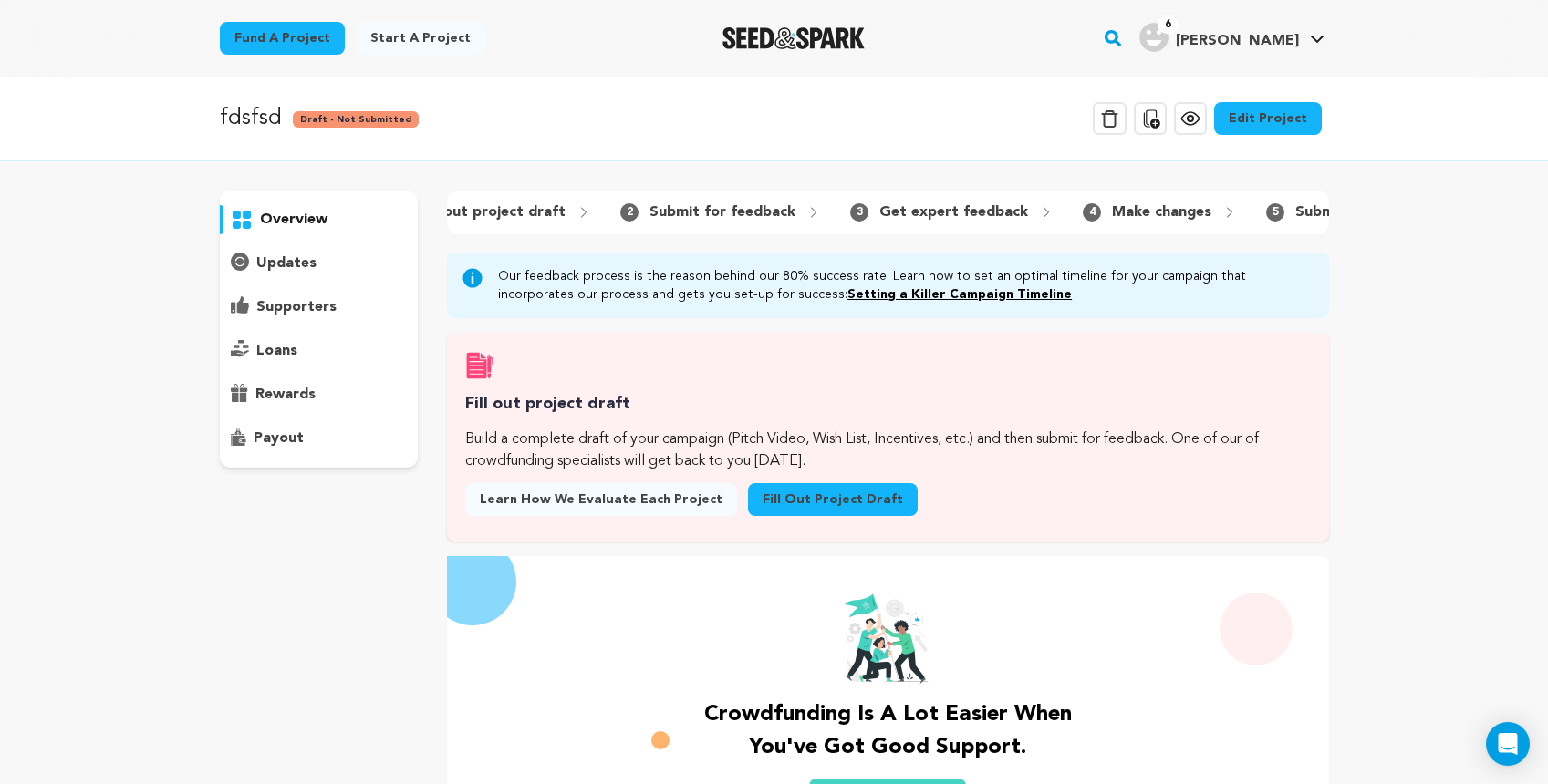
scroll to position [0, 83]
click at [318, 392] on div "rewards" at bounding box center [319, 394] width 199 height 30
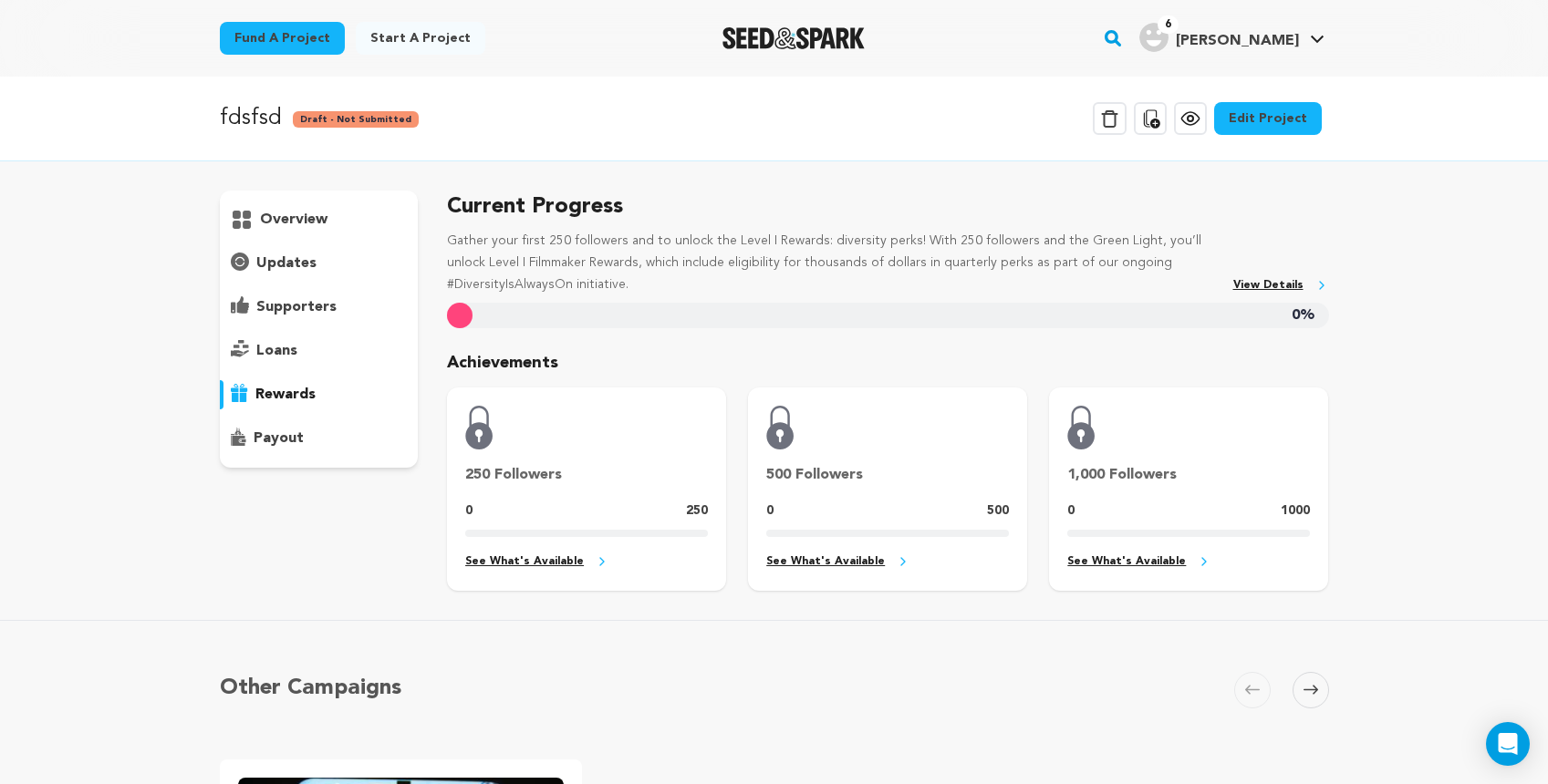
click at [295, 349] on div "loans" at bounding box center [319, 351] width 199 height 30
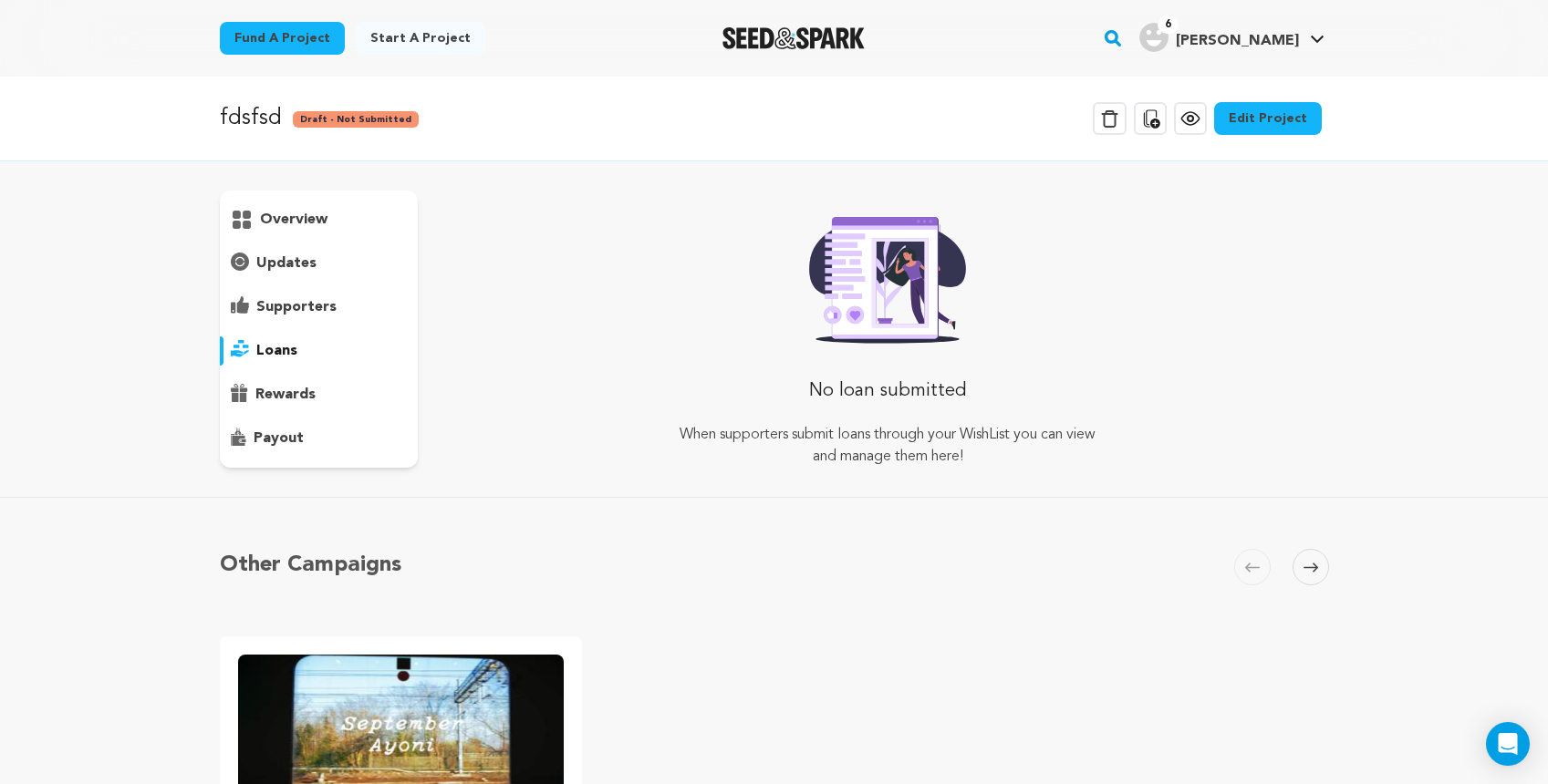
click at [309, 395] on p "rewards" at bounding box center [284, 394] width 60 height 22
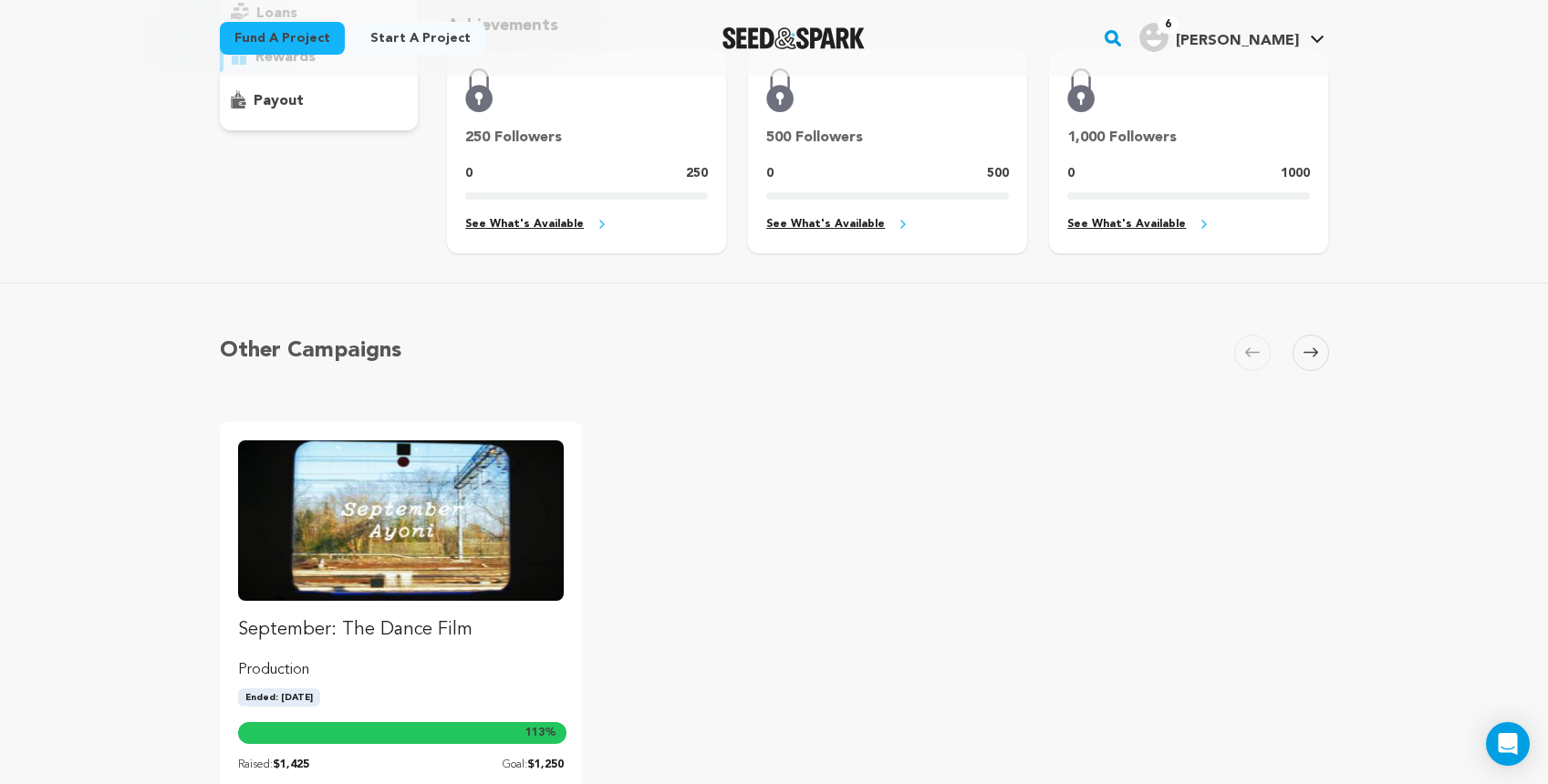
scroll to position [5, 0]
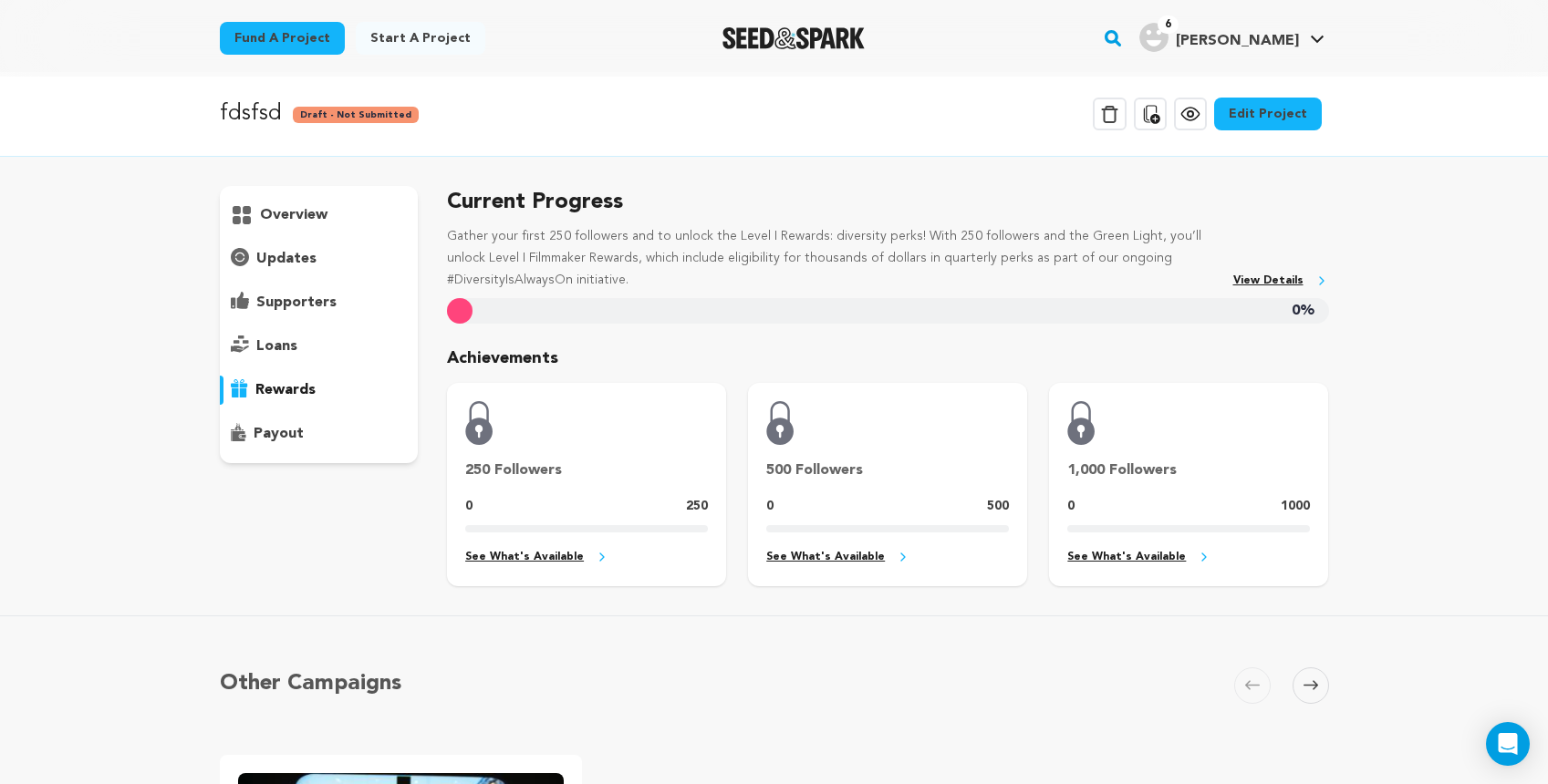
click at [297, 215] on p "overview" at bounding box center [293, 215] width 68 height 22
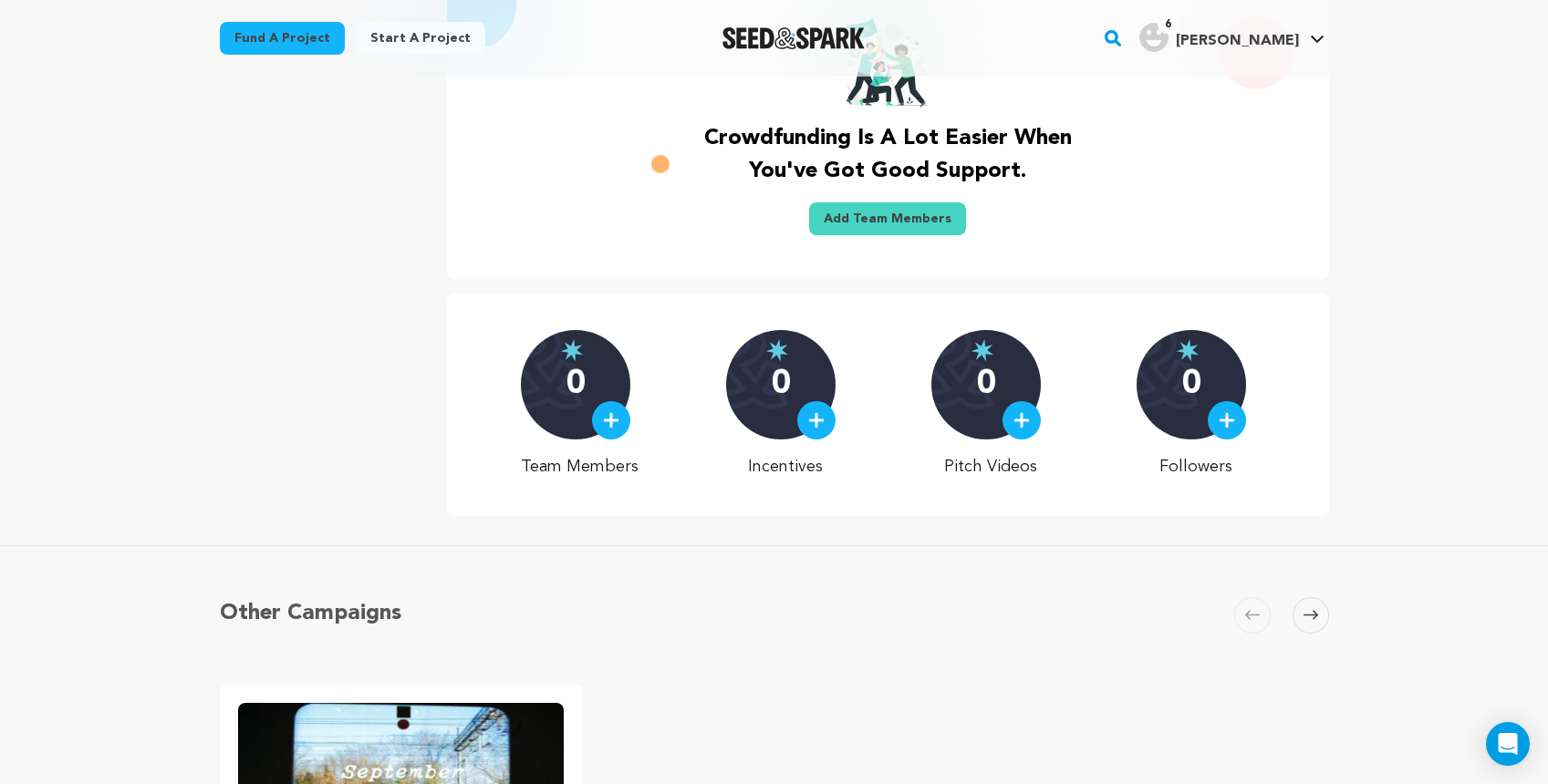
scroll to position [729, 0]
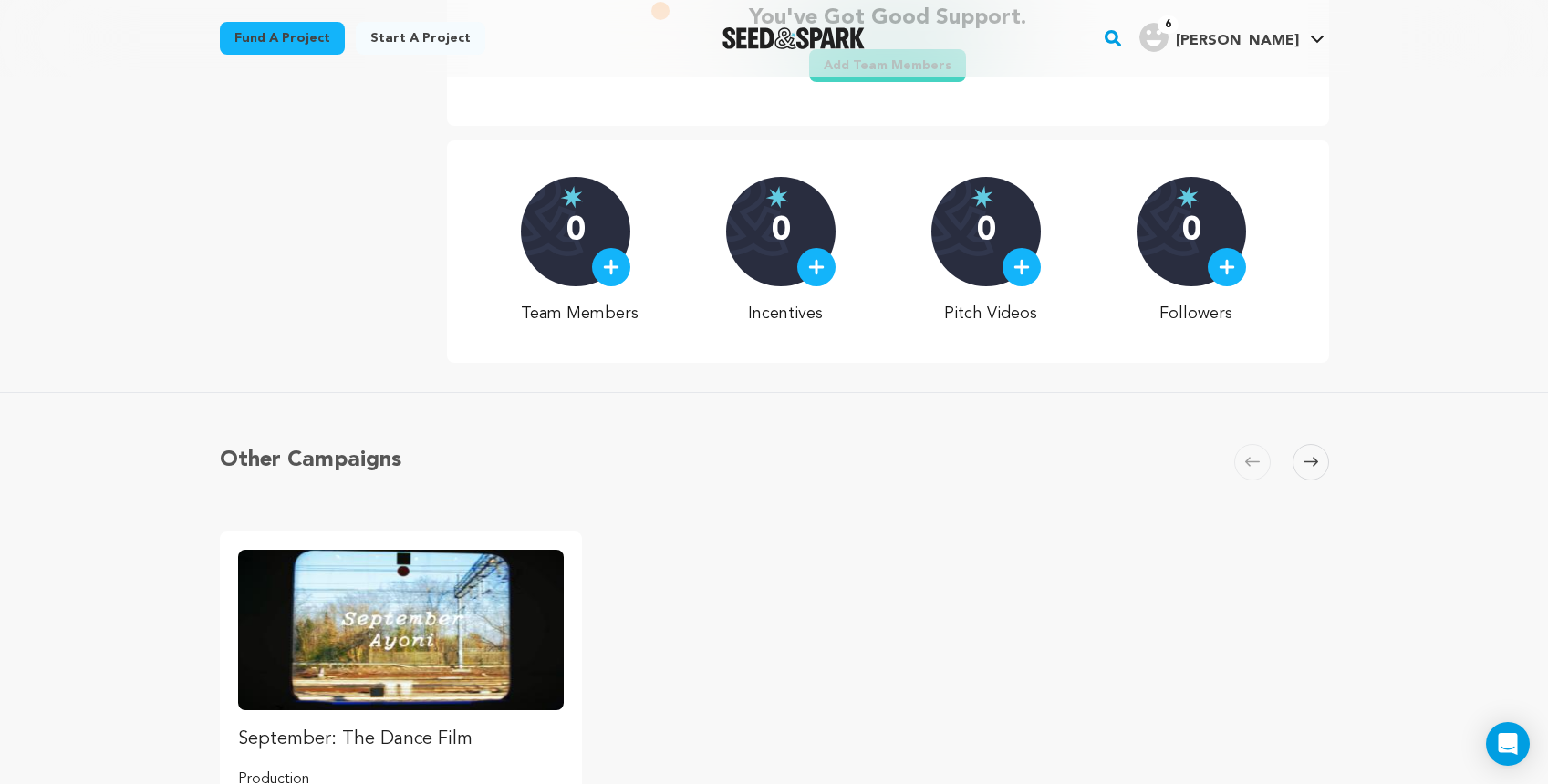
click at [774, 224] on div "0" at bounding box center [780, 231] width 109 height 109
click at [836, 282] on div "0 Incentives" at bounding box center [785, 252] width 118 height 150
click at [830, 280] on div at bounding box center [816, 267] width 38 height 38
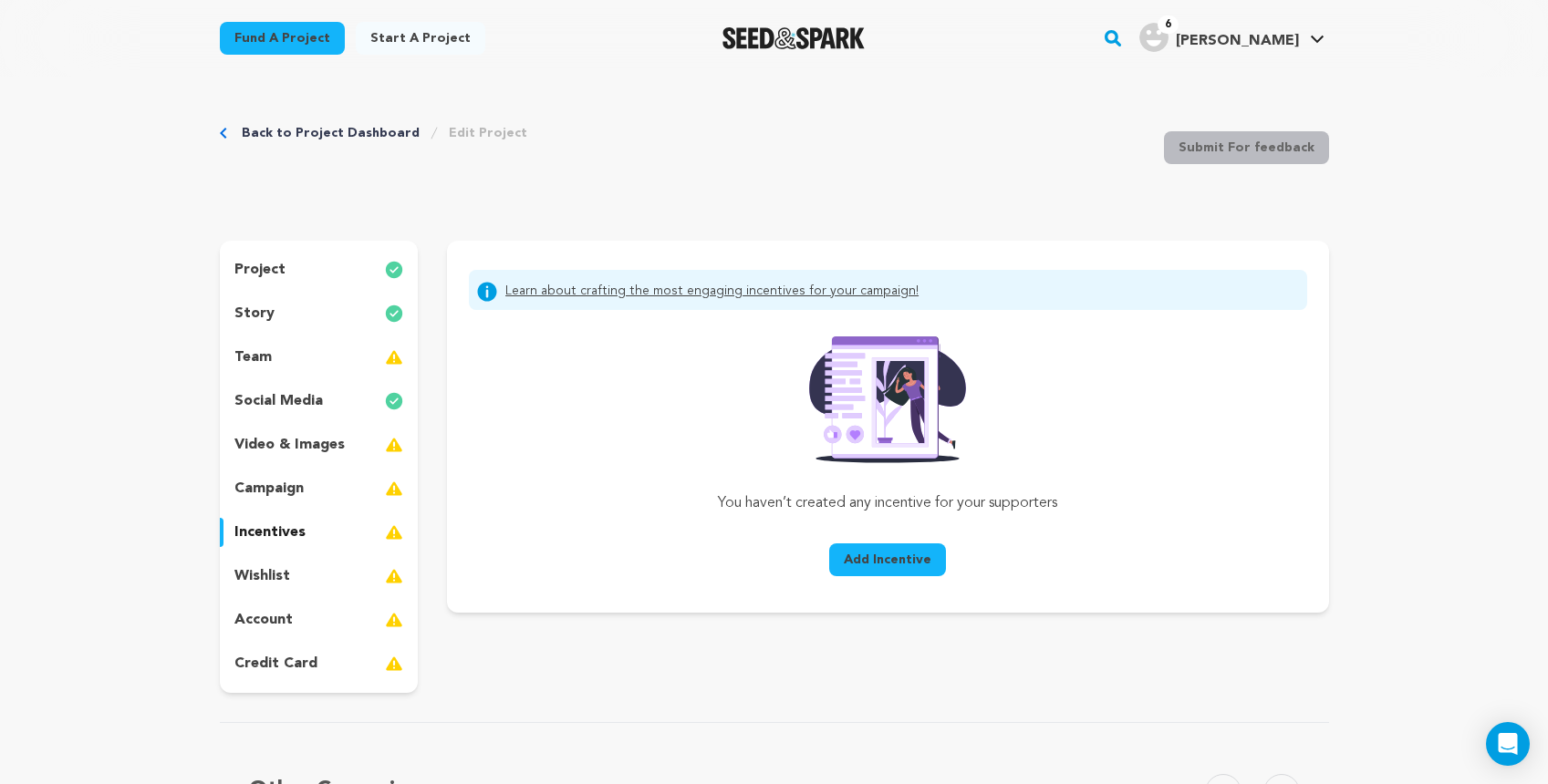
scroll to position [4, 0]
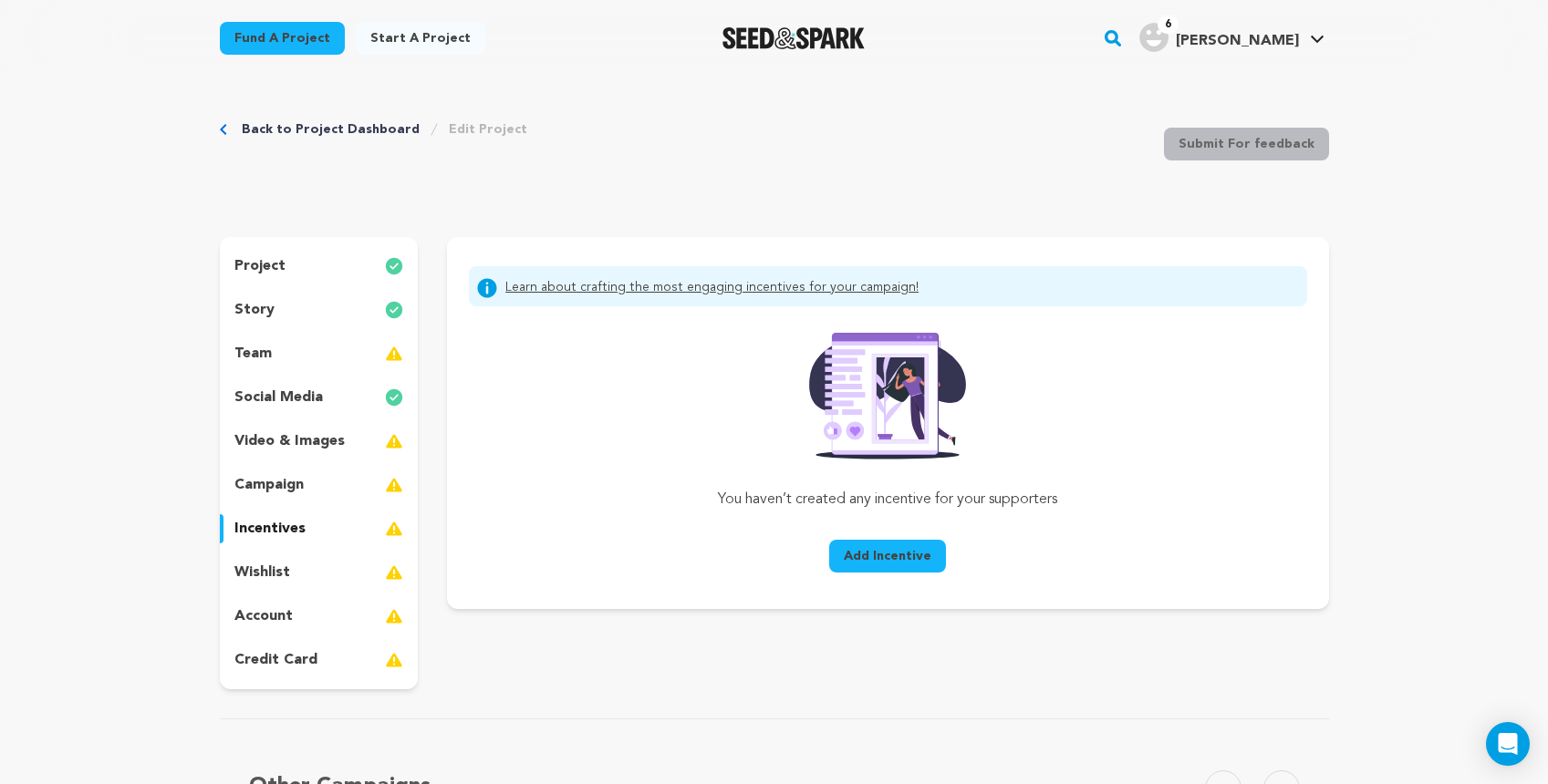
click at [842, 283] on link "Learn about crafting the most engaging incentives for your campaign!" at bounding box center [712, 288] width 413 height 22
click at [909, 566] on button "Add Incentive" at bounding box center [887, 556] width 117 height 32
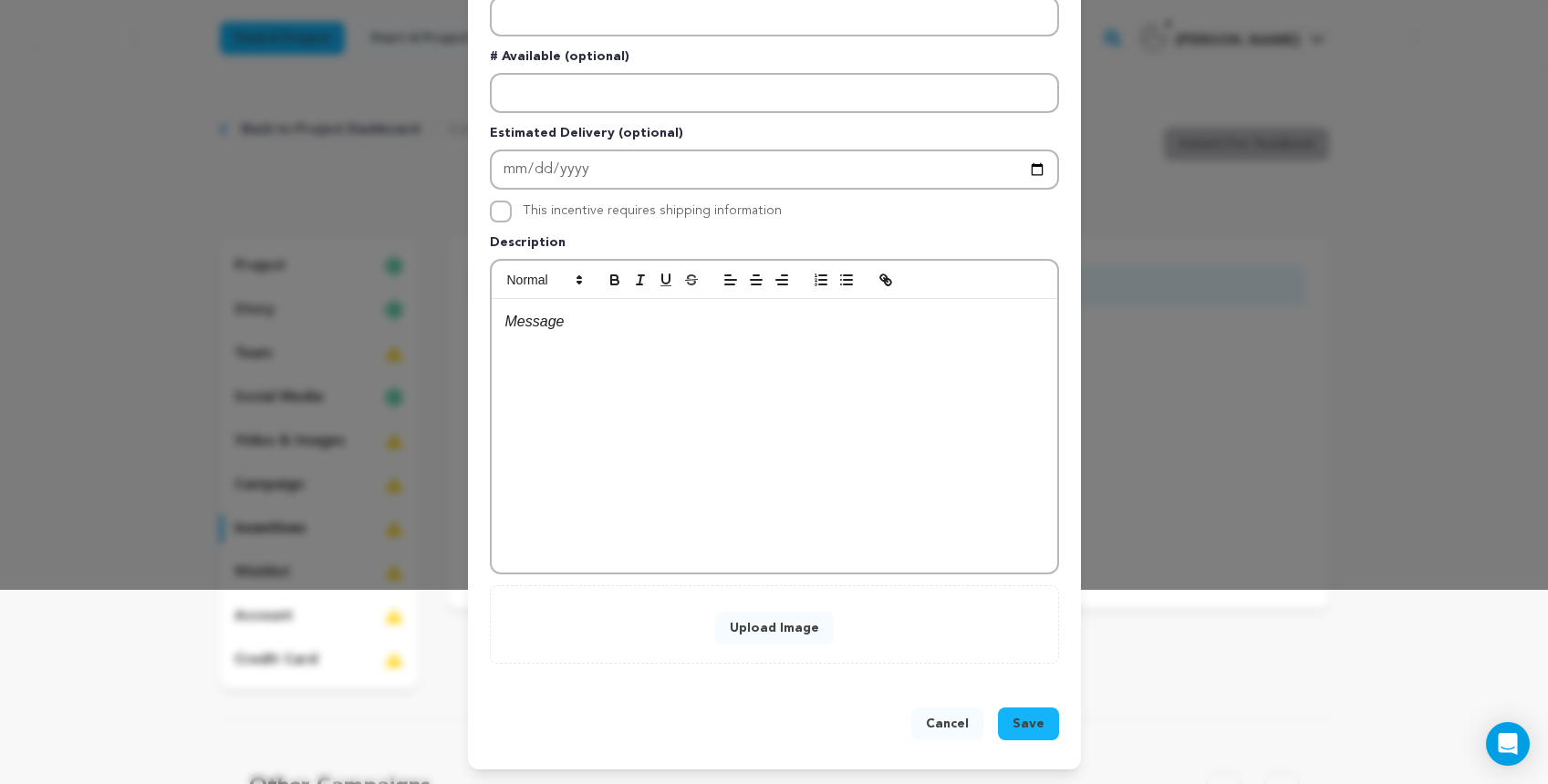
scroll to position [0, 0]
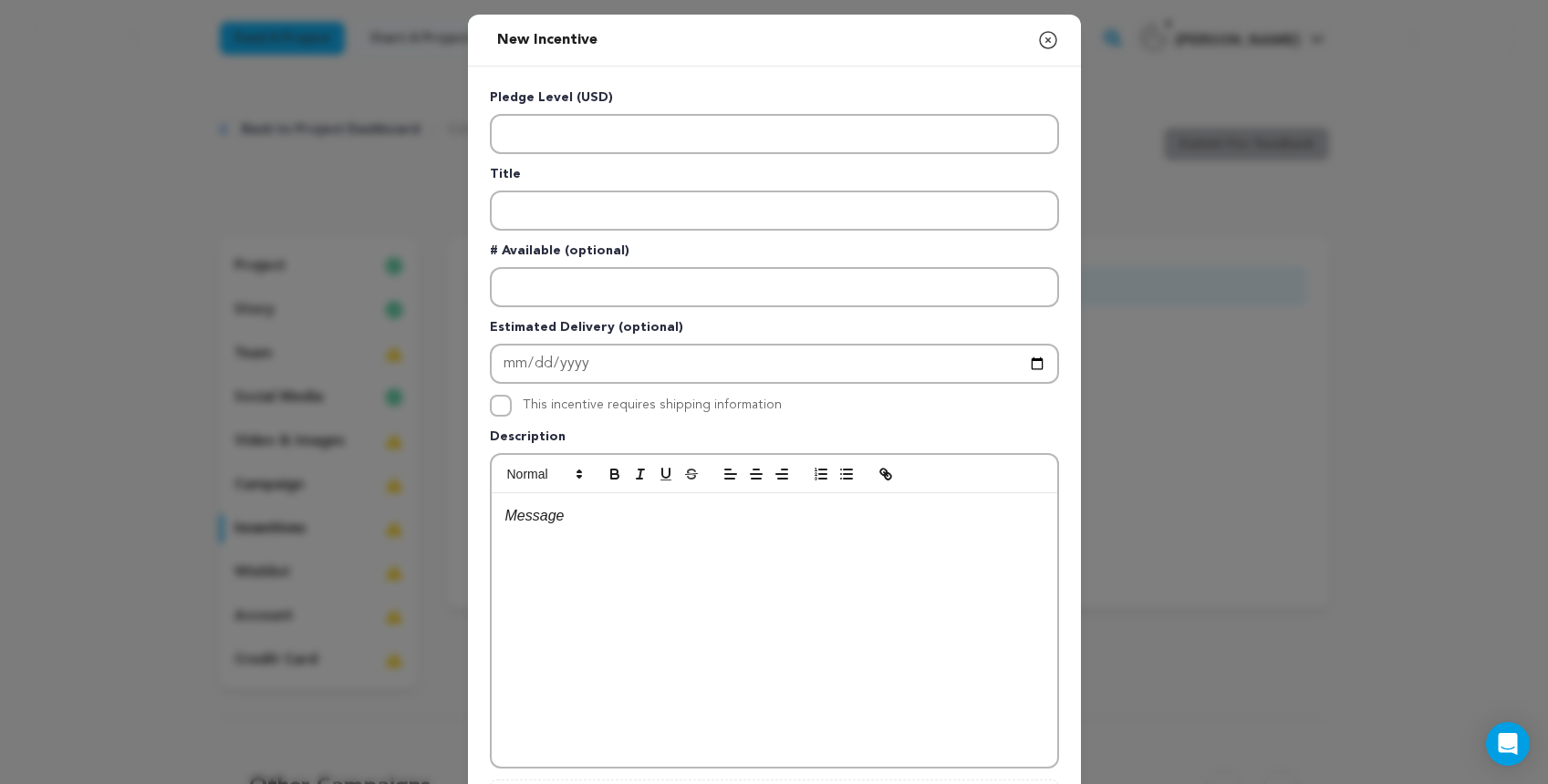
click at [1051, 44] on icon "button" at bounding box center [1048, 40] width 22 height 22
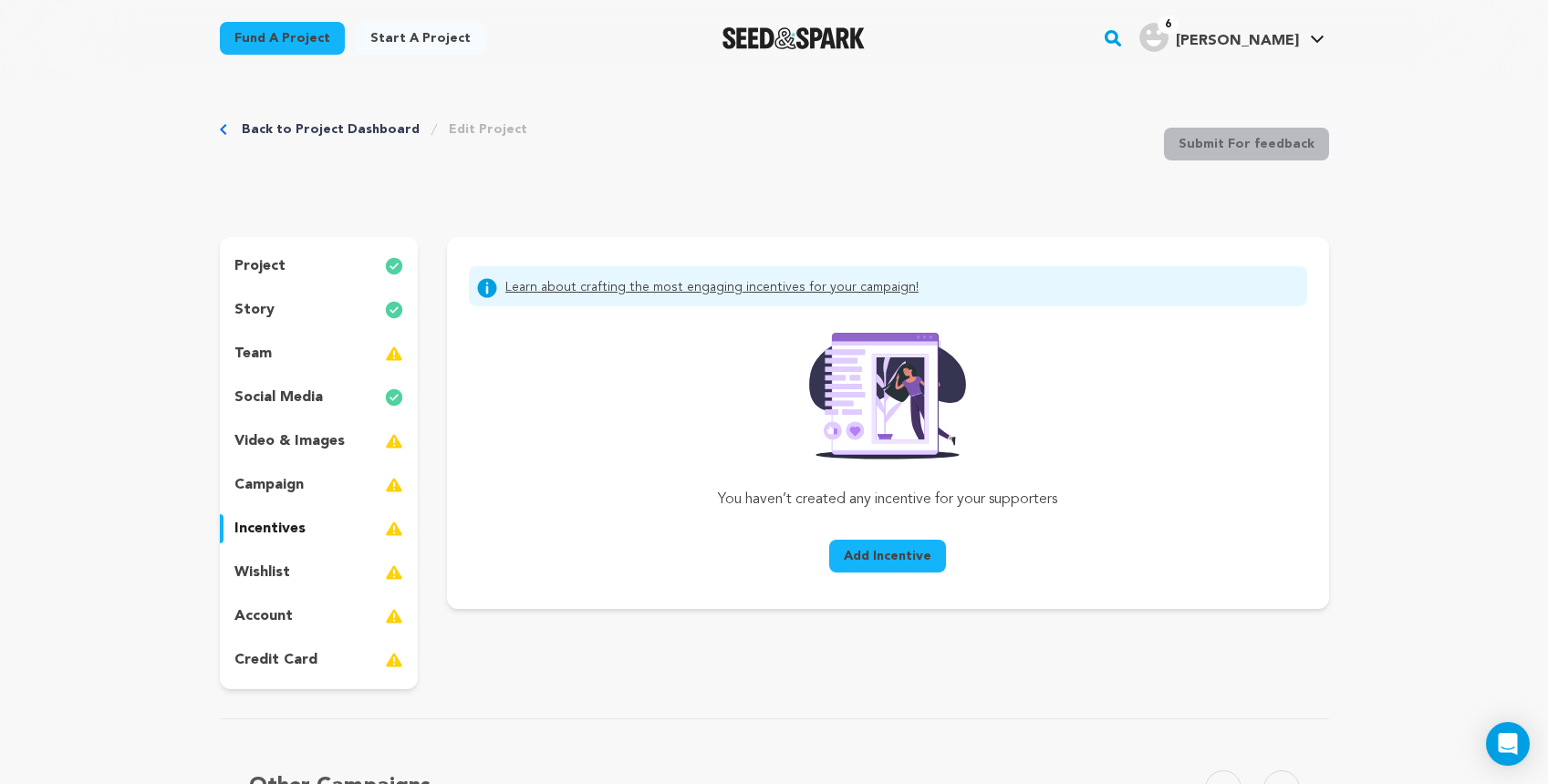
scroll to position [11, 0]
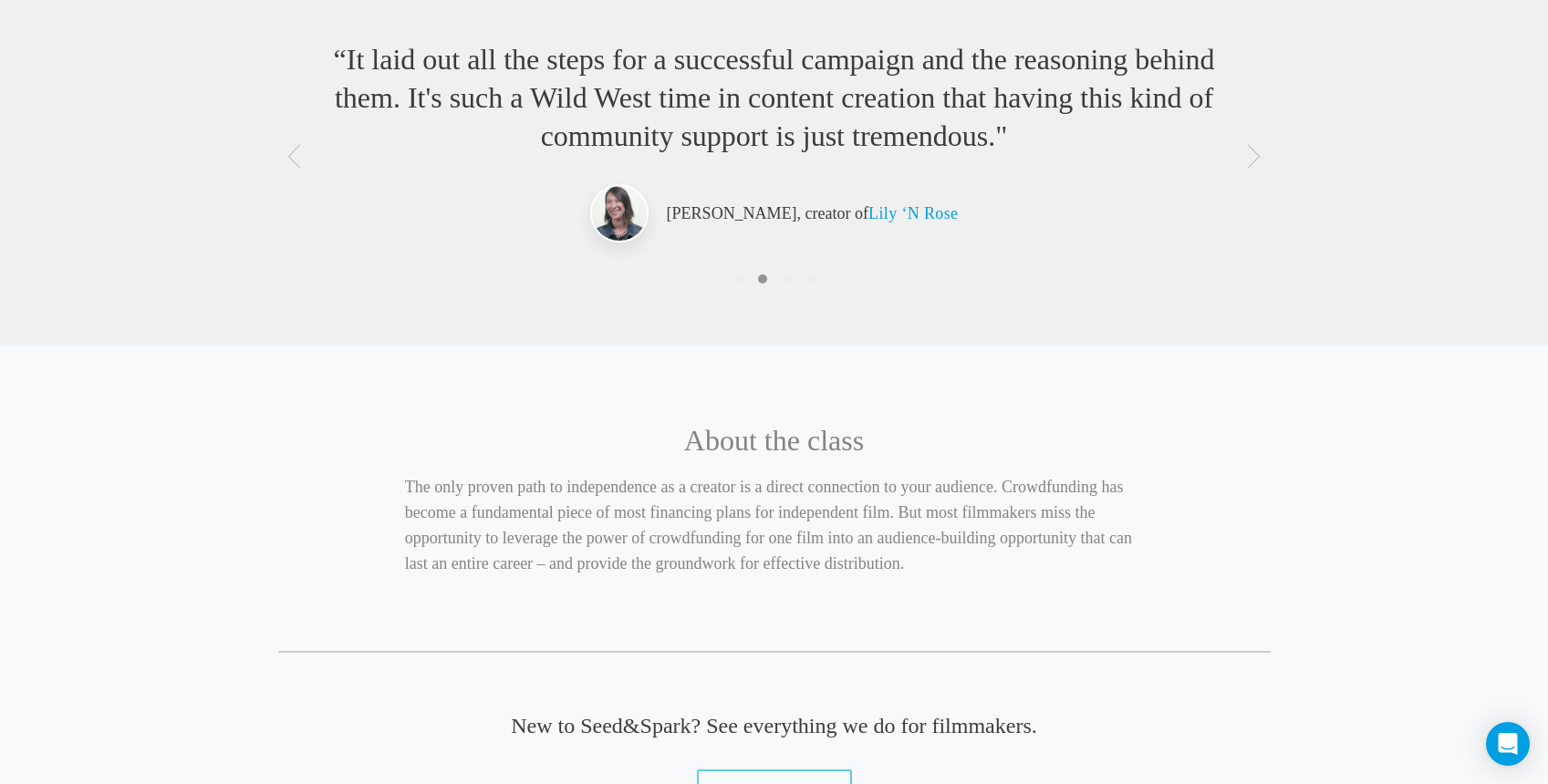
scroll to position [996, 0]
